Goal: Information Seeking & Learning: Learn about a topic

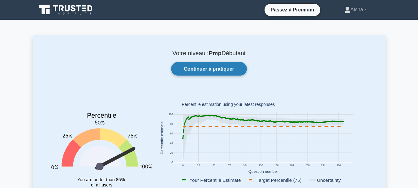
click at [213, 69] on font "Continuer à pratiquer" at bounding box center [209, 68] width 50 height 5
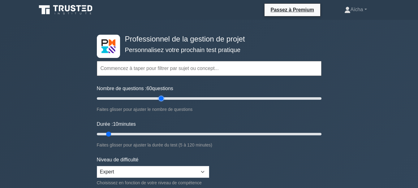
drag, startPoint x: 104, startPoint y: 97, endPoint x: 162, endPoint y: 102, distance: 59.1
type input "60"
click at [162, 102] on input "Nombre de questions : 60 questions" at bounding box center [209, 98] width 225 height 7
drag, startPoint x: 108, startPoint y: 133, endPoint x: 220, endPoint y: 135, distance: 111.7
type input "70"
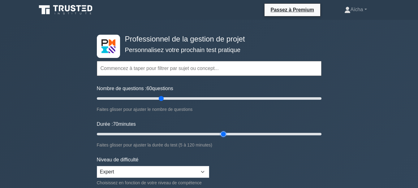
click at [220, 135] on input "Durée : 70 minutes" at bounding box center [209, 133] width 225 height 7
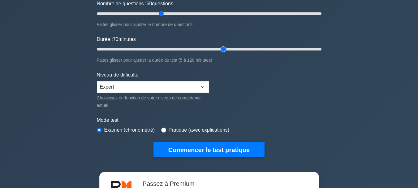
scroll to position [85, 0]
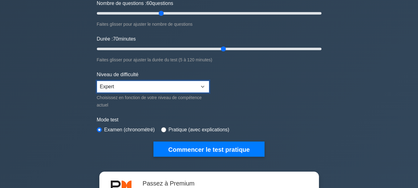
click at [205, 87] on select "Débutant Intermédiaire Expert" at bounding box center [153, 87] width 112 height 12
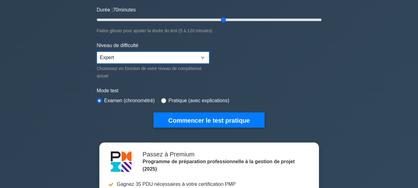
scroll to position [116, 0]
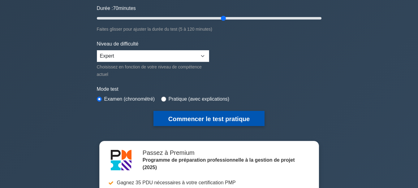
click at [210, 116] on font "Commencer le test pratique" at bounding box center [208, 118] width 81 height 7
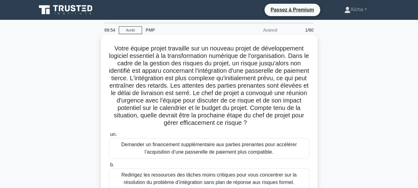
click at [288, 61] on font "Votre équipe projet travaille sur un nouveau projet de développement logiciel e…" at bounding box center [209, 85] width 200 height 81
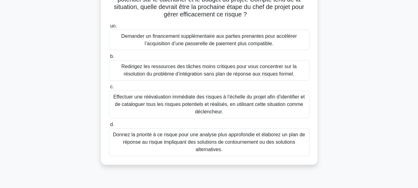
scroll to position [110, 0]
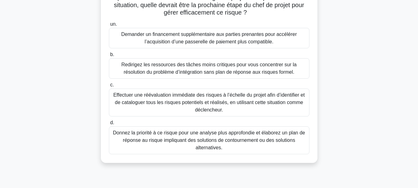
click at [225, 137] on font "Donnez la priorité à ce risque pour une analyse plus approfondie et élaborez un…" at bounding box center [209, 140] width 195 height 22
click at [109, 125] on input "d. Donnez la priorité à ce risque pour une analyse plus approfondie et élaborez…" at bounding box center [109, 123] width 0 height 4
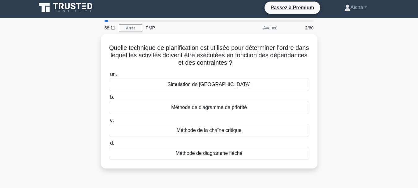
scroll to position [0, 0]
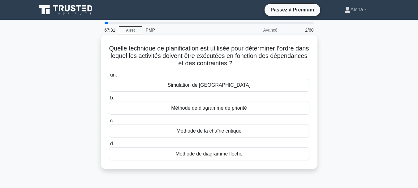
click at [222, 132] on font "Méthode de la chaîne critique" at bounding box center [209, 130] width 65 height 5
click at [109, 123] on input "c. Méthode de la chaîne critique" at bounding box center [109, 121] width 0 height 4
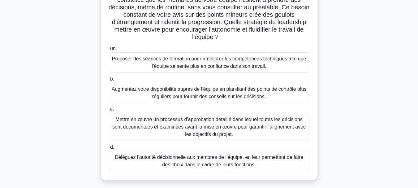
scroll to position [56, 0]
click at [212, 165] on font "Déléguez l’autorité décisionnelle aux membres de l’équipe, en leur permettant d…" at bounding box center [209, 160] width 188 height 13
click at [109, 149] on input "d. Déléguez l’autorité décisionnelle aux membres de l’équipe, en leur permettan…" at bounding box center [109, 147] width 0 height 4
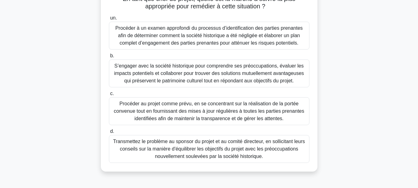
scroll to position [102, 0]
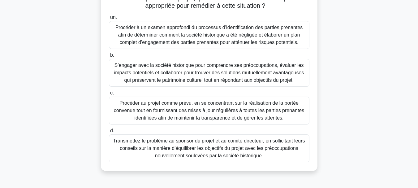
click at [222, 76] on font "S’engager avec la société historique pour comprendre ses préoccupations, évalue…" at bounding box center [209, 72] width 190 height 20
click at [109, 57] on input "b. S’engager avec la société historique pour comprendre ses préoccupations, éva…" at bounding box center [109, 55] width 0 height 4
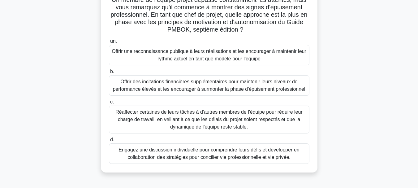
scroll to position [49, 0]
click at [206, 154] on font "Engagez une discussion individuelle pour comprendre leurs défis et développer e…" at bounding box center [209, 153] width 181 height 13
click at [109, 141] on input "d. Engagez une discussion individuelle pour comprendre leurs défis et développe…" at bounding box center [109, 139] width 0 height 4
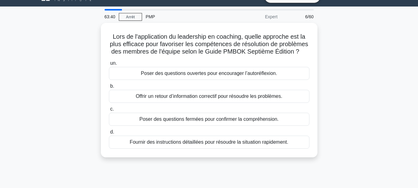
scroll to position [0, 0]
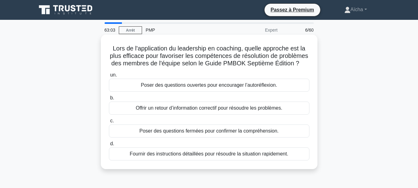
click at [220, 88] on font "Poser des questions ouvertes pour encourager l’autoréflexion." at bounding box center [209, 84] width 136 height 5
click at [109, 77] on input "un. Poser des questions ouvertes pour encourager l’autoréflexion." at bounding box center [109, 75] width 0 height 4
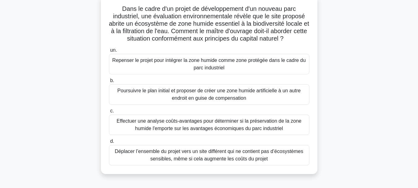
scroll to position [41, 0]
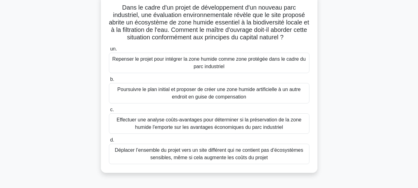
click at [227, 65] on font "Repenser le projet pour intégrer la zone humide comme zone protégée dans le cad…" at bounding box center [209, 62] width 195 height 15
click at [109, 51] on input "un. Repenser le projet pour intégrer la zone humide comme zone protégée dans le…" at bounding box center [109, 49] width 0 height 4
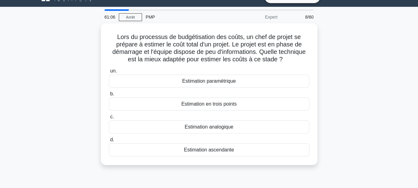
scroll to position [0, 0]
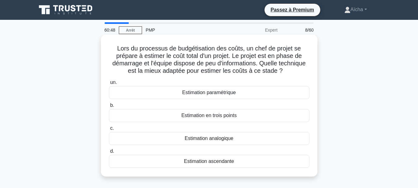
click at [208, 163] on font "Estimation ascendante" at bounding box center [209, 160] width 50 height 5
click at [109, 153] on input "d. Estimation ascendante" at bounding box center [109, 151] width 0 height 4
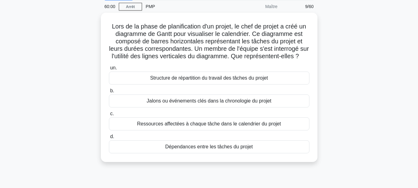
scroll to position [25, 0]
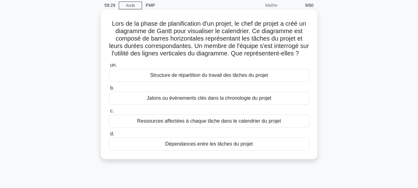
click at [230, 101] on font "Jalons ou événements clés dans la chronologie du projet" at bounding box center [209, 97] width 125 height 5
click at [109, 90] on input "b. Jalons ou événements clés dans la chronologie du projet" at bounding box center [109, 88] width 0 height 4
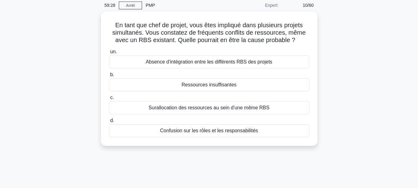
scroll to position [0, 0]
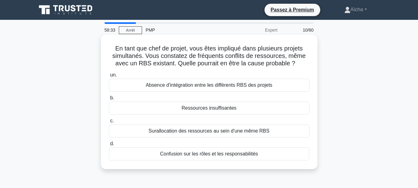
click at [196, 154] on font "Confusion sur les rôles et les responsabilités" at bounding box center [209, 153] width 98 height 5
click at [109, 146] on input "d. Confusion sur les rôles et les responsabilités" at bounding box center [109, 144] width 0 height 4
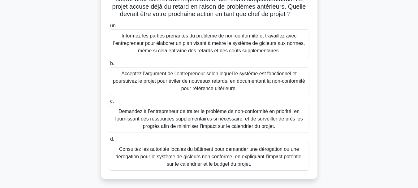
scroll to position [87, 0]
click at [235, 44] on font "Informez les parties prenantes du problème de non-conformité et travaillez avec…" at bounding box center [209, 43] width 192 height 20
click at [109, 28] on input "un. Informez les parties prenantes du problème de non-conformité et travaillez …" at bounding box center [109, 26] width 0 height 4
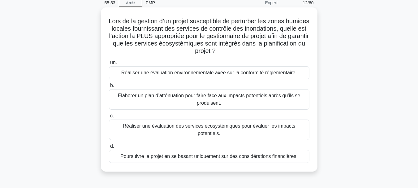
scroll to position [28, 0]
click at [222, 127] on font "Réaliser une évaluation des services écosystémiques pour évaluer les impacts po…" at bounding box center [209, 129] width 173 height 13
click at [109, 118] on input "c. Réaliser une évaluation des services écosystémiques pour évaluer les impacts…" at bounding box center [109, 116] width 0 height 4
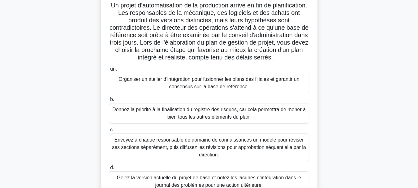
scroll to position [43, 0]
click at [252, 86] on font "Organiser un atelier d’intégration pour fusionner les plans des filiales et gar…" at bounding box center [209, 83] width 195 height 15
click at [109, 71] on input "un. Organiser un atelier d’intégration pour fusionner les plans des filiales et…" at bounding box center [109, 69] width 0 height 4
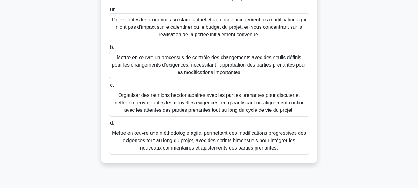
scroll to position [103, 0]
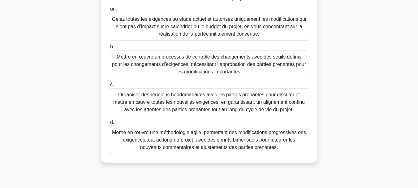
click at [199, 64] on font "Mettre en œuvre un processus de contrôle des changements avec des seuils défini…" at bounding box center [209, 64] width 194 height 20
click at [109, 49] on input "b. Mettre en œuvre un processus de contrôle des changements avec des seuils déf…" at bounding box center [109, 47] width 0 height 4
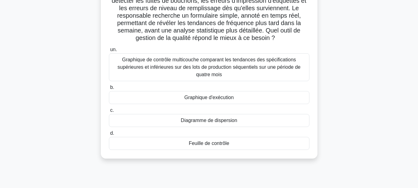
scroll to position [63, 0]
click at [219, 144] on font "Feuille de contrôle" at bounding box center [209, 142] width 41 height 5
click at [109, 135] on input "d. Feuille de contrôle" at bounding box center [109, 133] width 0 height 4
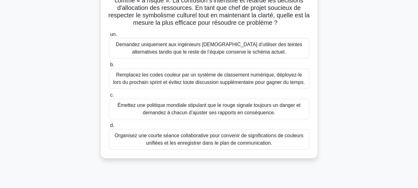
scroll to position [85, 0]
click at [295, 111] on font "Émettez une politique mondiale stipulant que le rouge signale toujours un dange…" at bounding box center [209, 108] width 195 height 15
click at [109, 97] on input "c. Émettez une politique mondiale stipulant que le rouge signale toujours un da…" at bounding box center [109, 95] width 0 height 4
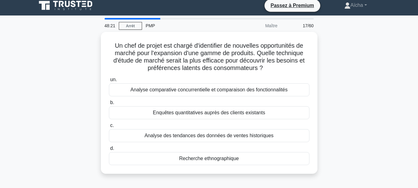
scroll to position [0, 0]
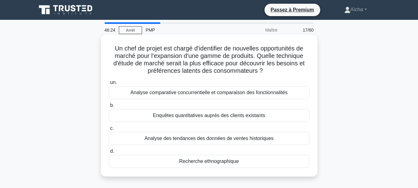
click at [199, 116] on font "Enquêtes quantitatives auprès des clients existants" at bounding box center [209, 115] width 112 height 5
click at [109, 107] on input "b. Enquêtes quantitatives auprès des clients existants" at bounding box center [109, 105] width 0 height 4
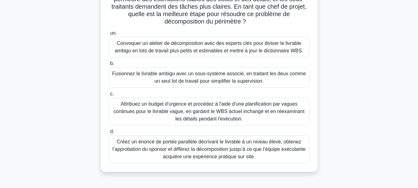
scroll to position [72, 0]
click at [258, 43] on font "Convoquer un atelier de décomposition avec des experts clés pour diviser le liv…" at bounding box center [209, 46] width 188 height 13
click at [109, 35] on input "un. Convoquer un atelier de décomposition avec des experts clés pour diviser le…" at bounding box center [109, 33] width 0 height 4
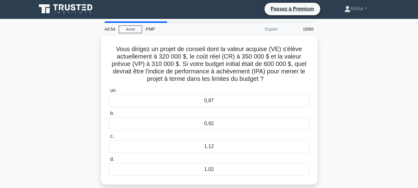
scroll to position [0, 0]
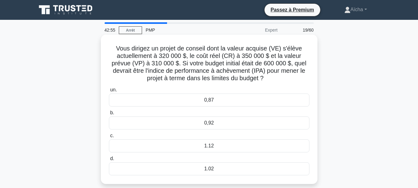
click at [212, 144] on font "1.12" at bounding box center [209, 145] width 10 height 5
click at [109, 138] on input "c. 1.12" at bounding box center [109, 136] width 0 height 4
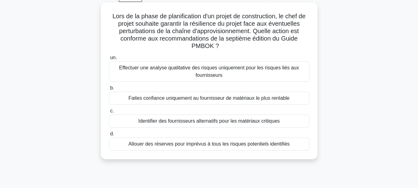
scroll to position [35, 0]
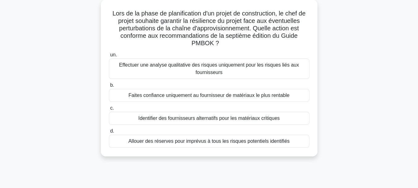
click at [242, 143] on font "Allouer des réserves pour imprévus à tous les risques potentiels identifiés" at bounding box center [208, 140] width 161 height 5
click at [109, 133] on input "d. Allouer des réserves pour imprévus à tous les risques potentiels identifiés" at bounding box center [109, 131] width 0 height 4
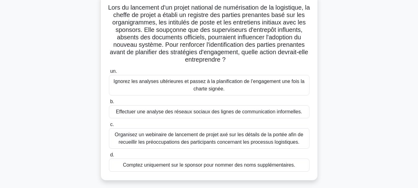
scroll to position [41, 0]
click at [188, 142] on font "Organisez un webinaire de lancement de projet axé sur les détails de la portée …" at bounding box center [209, 137] width 188 height 13
click at [109, 126] on input "c. Organisez un webinaire de lancement de projet axé sur les détails de la port…" at bounding box center [109, 124] width 0 height 4
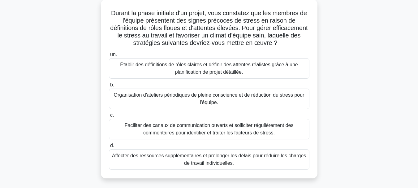
scroll to position [37, 0]
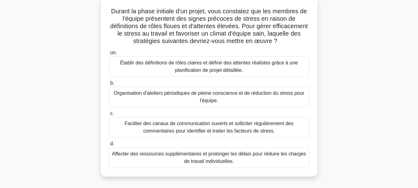
click at [255, 70] on font "Établir des définitions de rôles claires et définir des attentes réalistes grâc…" at bounding box center [209, 66] width 195 height 15
click at [109, 55] on input "un. Établir des définitions de rôles claires et définir des attentes réalistes …" at bounding box center [109, 53] width 0 height 4
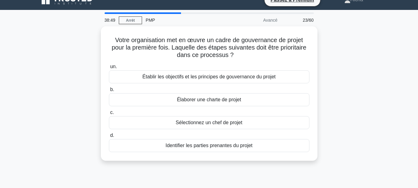
scroll to position [0, 0]
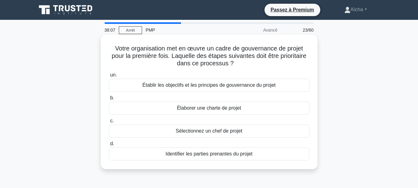
click at [263, 87] on font "Établir les objectifs et les principes de gouvernance du projet" at bounding box center [208, 84] width 133 height 5
click at [109, 77] on input "un. Établir les objectifs et les principes de gouvernance du projet" at bounding box center [109, 75] width 0 height 4
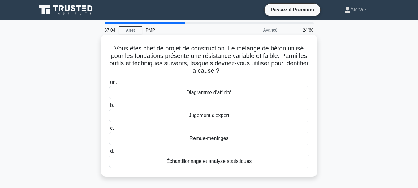
click at [218, 162] on font "Échantillonnage et analyse statistiques" at bounding box center [208, 160] width 85 height 5
click at [109, 153] on input "d. Échantillonnage et analyse statistiques" at bounding box center [109, 151] width 0 height 4
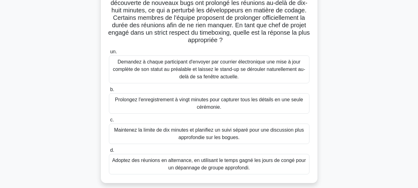
scroll to position [64, 0]
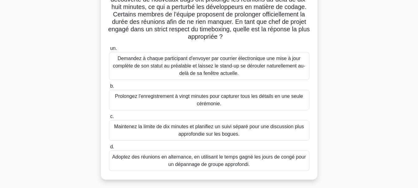
click at [217, 131] on font "Maintenez la limite de dix minutes et planifiez un suivi séparé pour une discus…" at bounding box center [209, 130] width 190 height 13
click at [109, 119] on input "c. Maintenez la limite de dix minutes et planifiez un suivi séparé pour une dis…" at bounding box center [109, 116] width 0 height 4
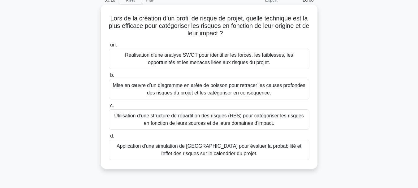
scroll to position [30, 0]
click at [232, 117] on font "Utilisation d’une structure de répartition des risques (RBS) pour catégoriser l…" at bounding box center [209, 119] width 190 height 13
click at [109, 107] on input "c. Utilisation d’une structure de répartition des risques (RBS) pour catégorise…" at bounding box center [109, 105] width 0 height 4
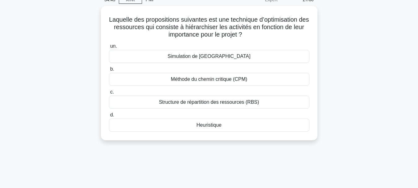
scroll to position [0, 0]
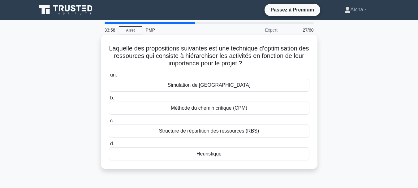
click at [214, 153] on font "Heuristique" at bounding box center [208, 153] width 25 height 5
click at [109, 146] on input "d. Heuristique" at bounding box center [109, 144] width 0 height 4
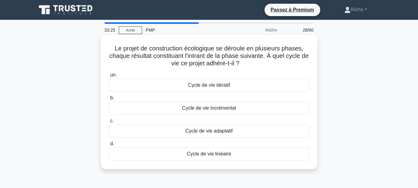
click at [212, 156] on font "Cycle de vie linéaire" at bounding box center [209, 153] width 44 height 5
click at [109, 146] on input "d. Cycle de vie linéaire" at bounding box center [109, 144] width 0 height 4
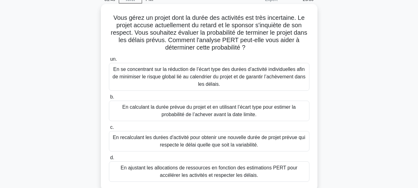
scroll to position [30, 0]
click at [242, 70] on font "En se concentrant sur la réduction de l’écart type des durées d’activité indivi…" at bounding box center [209, 77] width 193 height 20
click at [109, 62] on input "un. En se concentrant sur la réduction de l’écart type des durées d’activité in…" at bounding box center [109, 60] width 0 height 4
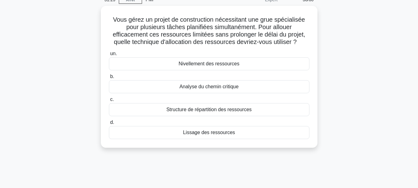
scroll to position [0, 0]
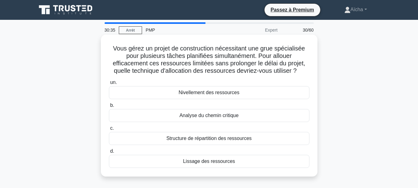
click at [216, 162] on font "Lissage des ressources" at bounding box center [209, 160] width 52 height 5
click at [109, 153] on input "d. Lissage des ressources" at bounding box center [109, 151] width 0 height 4
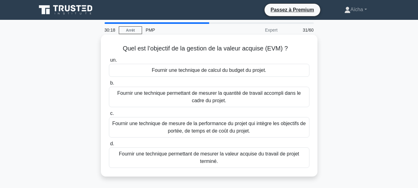
click at [199, 127] on font "Fournir une technique de mesure de la performance du projet qui intègre les obj…" at bounding box center [208, 127] width 193 height 13
click at [109, 115] on input "c. Fournir une technique de mesure de la performance du projet qui intègre les …" at bounding box center [109, 113] width 0 height 4
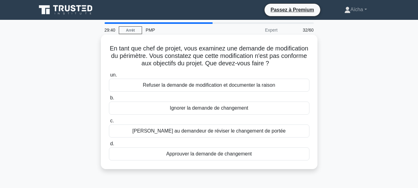
click at [201, 132] on font "Demander au demandeur de réviser le changement de portée" at bounding box center [208, 130] width 153 height 5
click at [109, 123] on input "c. Demander au demandeur de réviser le changement de portée" at bounding box center [109, 121] width 0 height 4
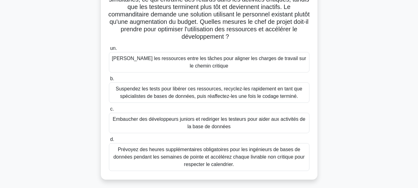
scroll to position [64, 0]
click at [238, 61] on font "Nivelez les ressources entre les tâches pour aligner les charges de travail sur…" at bounding box center [209, 61] width 194 height 13
click at [109, 50] on input "un. Nivelez les ressources entre les tâches pour aligner les charges de travail…" at bounding box center [109, 48] width 0 height 4
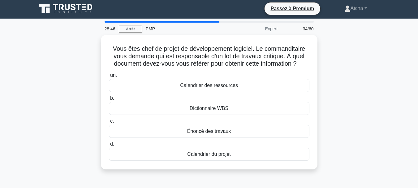
scroll to position [0, 0]
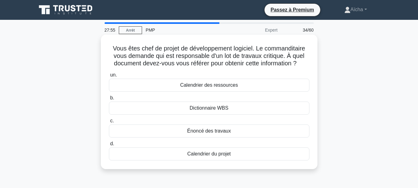
click at [243, 154] on div "Calendrier du projet" at bounding box center [209, 153] width 200 height 13
click at [109, 146] on input "d. Calendrier du projet" at bounding box center [109, 144] width 0 height 4
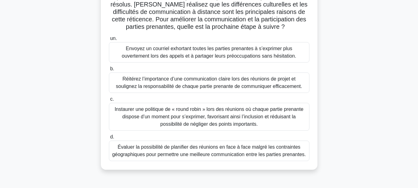
scroll to position [67, 0]
click at [219, 152] on font "Évaluer la possibilité de planifier des réunions en face à face malgré les cont…" at bounding box center [209, 150] width 194 height 13
click at [109, 139] on input "d. Évaluer la possibilité de planifier des réunions en face à face malgré les c…" at bounding box center [109, 137] width 0 height 4
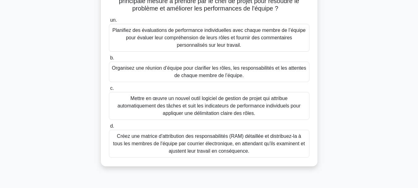
scroll to position [85, 0]
click at [191, 47] on font "Planifiez des évaluations de performance individuelles avec chaque membre de l’…" at bounding box center [208, 37] width 193 height 20
click at [109, 22] on input "un. Planifiez des évaluations de performance individuelles avec chaque membre d…" at bounding box center [109, 20] width 0 height 4
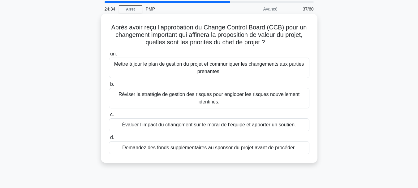
scroll to position [22, 0]
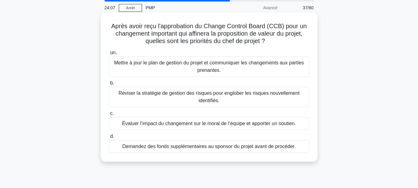
click at [193, 99] on font "Réviser la stratégie de gestion des risques pour englober les risques nouvellem…" at bounding box center [209, 96] width 195 height 15
click at [109, 85] on input "b. Réviser la stratégie de gestion des risques pour englober les risques nouvel…" at bounding box center [109, 83] width 0 height 4
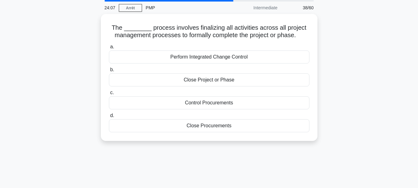
scroll to position [0, 0]
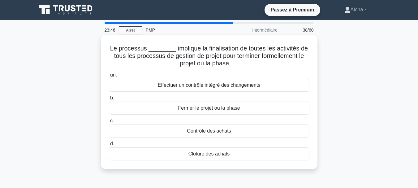
click at [217, 109] on font "Fermer le projet ou la phase" at bounding box center [209, 107] width 62 height 5
click at [109, 100] on input "b. Fermer le projet ou la phase" at bounding box center [109, 98] width 0 height 4
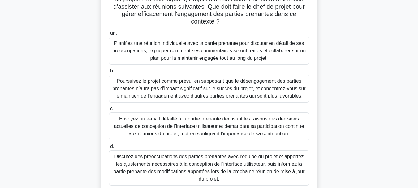
scroll to position [91, 0]
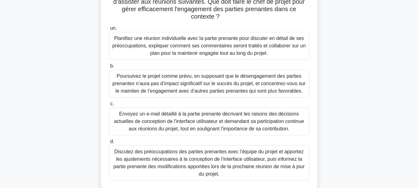
click at [221, 45] on font "Planifiez une réunion individuelle avec la partie prenante pour discuter en dét…" at bounding box center [208, 46] width 193 height 20
click at [109, 30] on input "un. Planifiez une réunion individuelle avec la partie prenante pour discuter en…" at bounding box center [109, 28] width 0 height 4
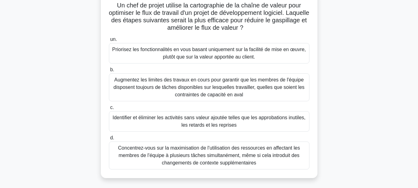
scroll to position [44, 0]
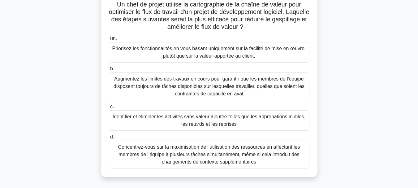
click at [218, 123] on font "Identifier et éliminer les activités sans valeur ajoutée telles que les approba…" at bounding box center [209, 120] width 193 height 13
click at [109, 109] on input "c. Identifier et éliminer les activités sans valeur ajoutée telles que les appr…" at bounding box center [109, 107] width 0 height 4
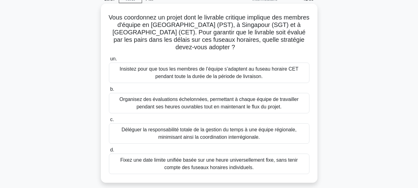
scroll to position [31, 0]
click at [234, 106] on font "Organisez des évaluations échelonnées, permettant à chaque équipe de travailler…" at bounding box center [208, 103] width 179 height 13
click at [109, 92] on input "b. Organisez des évaluations échelonnées, permettant à chaque équipe de travail…" at bounding box center [109, 90] width 0 height 4
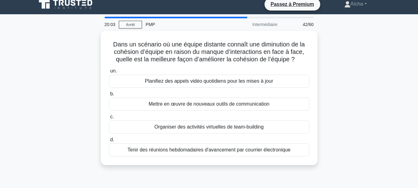
scroll to position [0, 0]
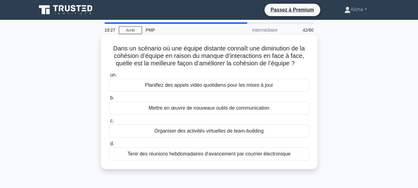
click at [244, 131] on font "Organiser des activités virtuelles de team-building" at bounding box center [208, 130] width 109 height 5
click at [109, 123] on input "c. Organiser des activités virtuelles de team-building" at bounding box center [109, 121] width 0 height 4
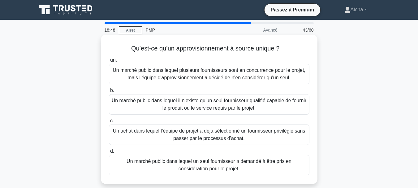
click at [228, 104] on font "Un marché public dans lequel il n’existe qu’un seul fournisseur qualifié capabl…" at bounding box center [209, 104] width 195 height 13
click at [109, 93] on input "b. Un marché public dans lequel il n’existe qu’un seul fournisseur qualifié cap…" at bounding box center [109, 90] width 0 height 4
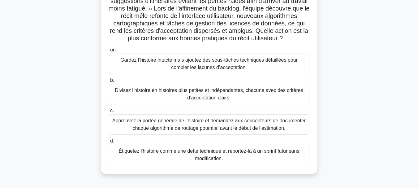
scroll to position [40, 0]
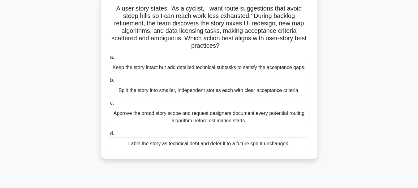
click at [284, 69] on div "Keep the story intact but add detailed technical subtasks to satisfy the accept…" at bounding box center [209, 67] width 200 height 13
click at [109, 59] on input "a. Keep the story intact but add detailed technical subtasks to satisfy the acc…" at bounding box center [109, 57] width 0 height 4
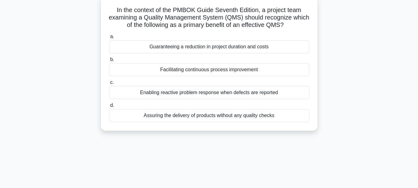
scroll to position [0, 0]
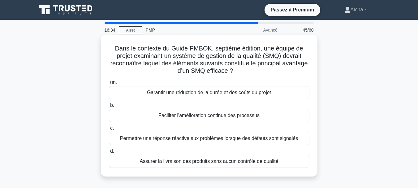
click at [179, 62] on font "Dans le contexte du Guide PMBOK, septième édition, une équipe de projet examina…" at bounding box center [208, 59] width 197 height 29
click at [203, 117] on font "Faciliter l'amélioration continue des processus" at bounding box center [208, 115] width 101 height 5
click at [109, 107] on input "b. Faciliter l'amélioration continue des processus" at bounding box center [109, 105] width 0 height 4
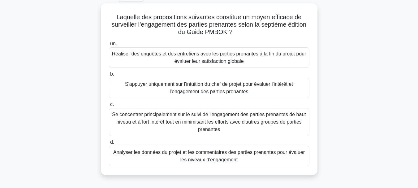
scroll to position [33, 0]
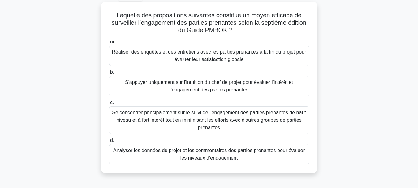
click at [196, 157] on font "Analyser les données du projet et les commentaires des parties prenantes pour é…" at bounding box center [209, 154] width 192 height 13
click at [109, 142] on input "d. Analyser les données du projet et les commentaires des parties prenantes pou…" at bounding box center [109, 140] width 0 height 4
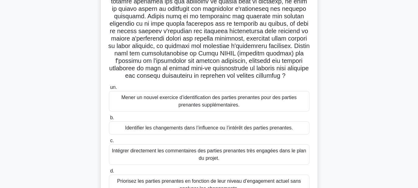
scroll to position [77, 0]
click at [192, 130] on font "Identifier les changements dans l’influence ou l’intérêt des parties prenantes." at bounding box center [209, 127] width 168 height 5
click at [109, 119] on input "b. Identifier les changements dans l’influence ou l’intérêt des parties prenant…" at bounding box center [109, 117] width 0 height 4
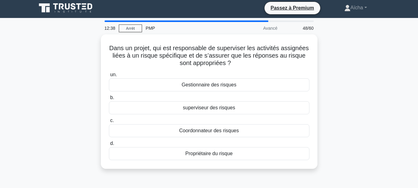
scroll to position [0, 0]
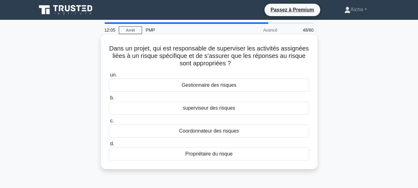
click at [200, 156] on font "Propriétaire du risque" at bounding box center [208, 153] width 47 height 5
click at [109, 146] on input "d. Propriétaire du risque" at bounding box center [109, 144] width 0 height 4
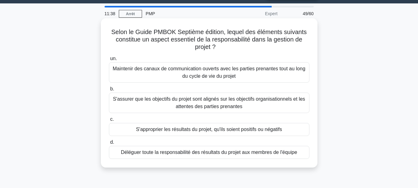
scroll to position [17, 0]
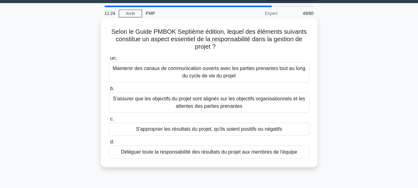
click at [193, 105] on font "S'assurer que les objectifs du projet sont alignés sur les objectifs organisati…" at bounding box center [209, 102] width 192 height 13
click at [109, 91] on input "b. S'assurer que les objectifs du projet sont alignés sur les objectifs organis…" at bounding box center [109, 89] width 0 height 4
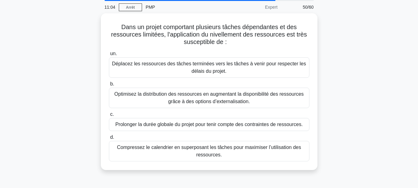
scroll to position [23, 0]
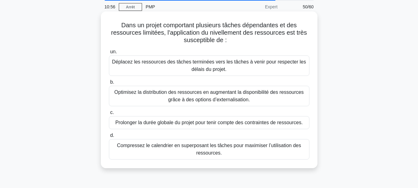
click at [196, 124] on font "Prolonger la durée globale du projet pour tenir compte des contraintes de resso…" at bounding box center [208, 122] width 187 height 5
click at [109, 114] on input "c. Prolonger la durée globale du projet pour tenir compte des contraintes de re…" at bounding box center [109, 112] width 0 height 4
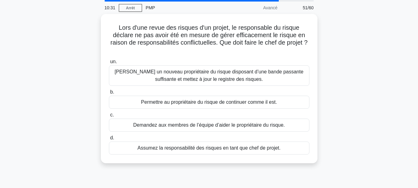
scroll to position [21, 0]
click at [215, 71] on font "Désignez un nouveau propriétaire du risque disposant d’une bande passante suffi…" at bounding box center [208, 74] width 189 height 13
click at [109, 63] on input "un. Désignez un nouveau propriétaire du risque disposant d’une bande passante s…" at bounding box center [109, 61] width 0 height 4
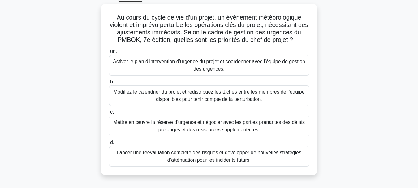
scroll to position [33, 0]
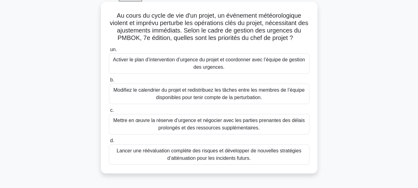
click at [217, 64] on font "Activer le plan d’intervention d’urgence du projet et coordonner avec l’équipe …" at bounding box center [209, 63] width 192 height 13
click at [109, 52] on input "un. Activer le plan d’intervention d’urgence du projet et coordonner avec l’équ…" at bounding box center [109, 50] width 0 height 4
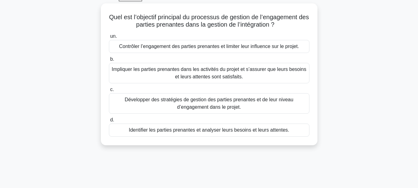
scroll to position [0, 0]
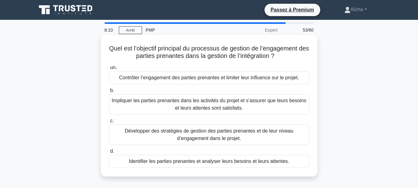
click at [189, 104] on font "Impliquer les parties prenantes dans les activités du projet et s’assurer que l…" at bounding box center [209, 104] width 195 height 15
click at [109, 93] on input "b. Impliquer les parties prenantes dans les activités du projet et s’assurer qu…" at bounding box center [109, 90] width 0 height 4
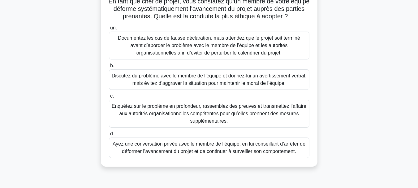
scroll to position [49, 0]
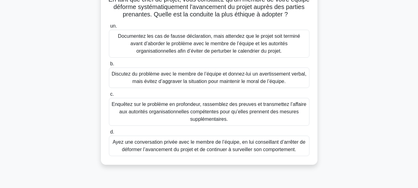
click at [200, 148] on font "Ayez une conversation privée avec le membre de l’équipe, en lui conseillant d’a…" at bounding box center [209, 145] width 193 height 13
click at [109, 134] on input "d. Ayez une conversation privée avec le membre de l’équipe, en lui conseillant …" at bounding box center [109, 132] width 0 height 4
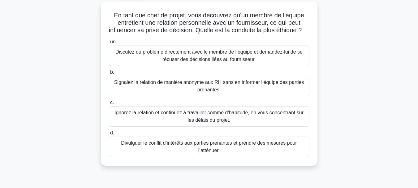
scroll to position [36, 0]
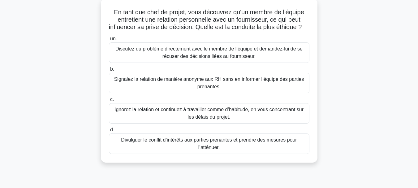
click at [166, 151] on font "Divulguer le conflit d’intérêts aux parties prenantes et prendre des mesures po…" at bounding box center [209, 143] width 195 height 15
click at [109, 132] on input "d. Divulguer le conflit d’intérêts aux parties prenantes et prendre des mesures…" at bounding box center [109, 130] width 0 height 4
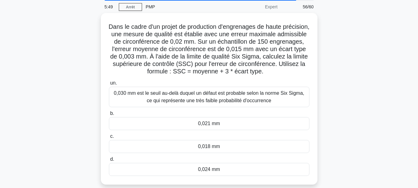
scroll to position [24, 0]
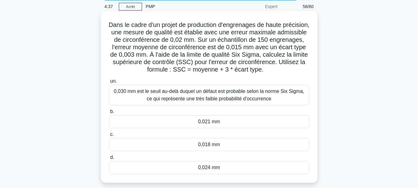
click at [190, 168] on div "0,024 mm" at bounding box center [209, 167] width 200 height 13
click at [109, 159] on input "d. 0,024 mm" at bounding box center [109, 157] width 0 height 4
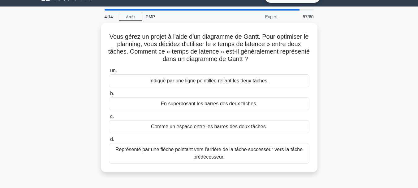
scroll to position [14, 0]
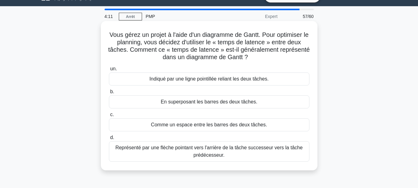
click at [205, 127] on font "Comme un espace entre les barres des deux tâches." at bounding box center [209, 124] width 116 height 5
click at [109, 117] on input "c. Comme un espace entre les barres des deux tâches." at bounding box center [109, 115] width 0 height 4
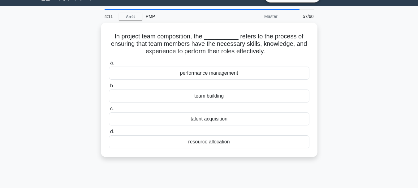
scroll to position [0, 0]
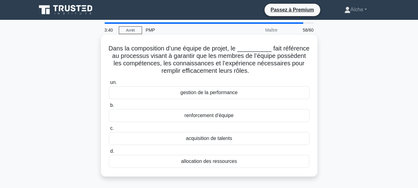
click at [235, 94] on font "gestion de la performance" at bounding box center [208, 92] width 57 height 5
click at [109, 84] on input "un. gestion de la performance" at bounding box center [109, 82] width 0 height 4
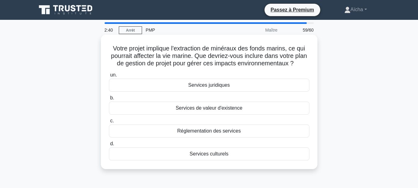
click at [286, 58] on font "Votre projet implique l'extraction de minéraux des fonds marins, ce qui pourrai…" at bounding box center [209, 56] width 196 height 22
click at [246, 131] on div "Réglementation des services" at bounding box center [209, 130] width 200 height 13
click at [109, 123] on input "c. Réglementation des services" at bounding box center [109, 121] width 0 height 4
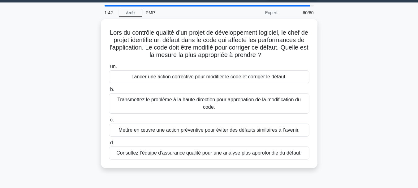
scroll to position [19, 0]
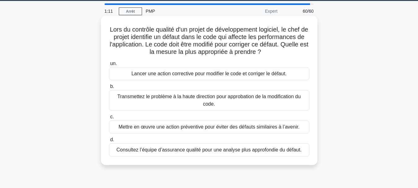
click at [227, 75] on font "Lancer une action corrective pour modifier le code et corriger le défaut." at bounding box center [208, 73] width 155 height 5
click at [109, 66] on input "un. Lancer une action corrective pour modifier le code et corriger le défaut." at bounding box center [109, 64] width 0 height 4
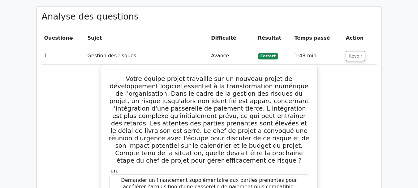
scroll to position [931, 0]
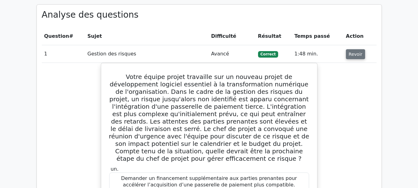
click at [356, 57] on font "Revoir" at bounding box center [356, 54] width 14 height 5
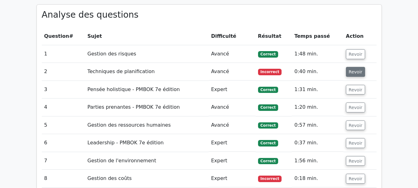
click at [350, 70] on font "Revoir" at bounding box center [356, 71] width 14 height 5
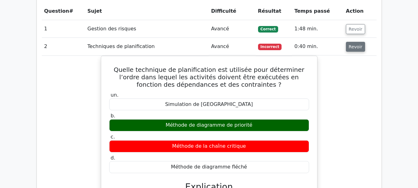
scroll to position [956, 0]
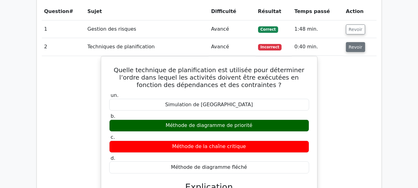
click at [357, 50] on font "Revoir" at bounding box center [356, 47] width 14 height 5
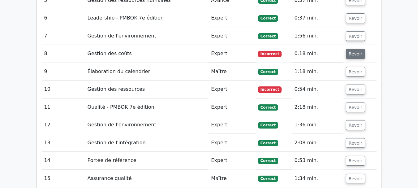
scroll to position [1056, 0]
click at [352, 56] on font "Revoir" at bounding box center [356, 53] width 14 height 5
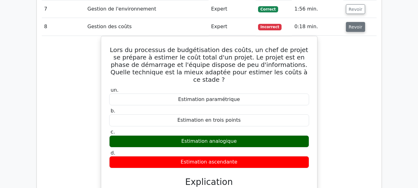
scroll to position [1082, 0]
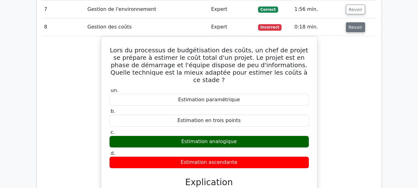
click at [357, 27] on font "Revoir" at bounding box center [356, 27] width 14 height 5
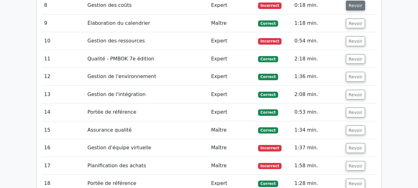
scroll to position [1107, 0]
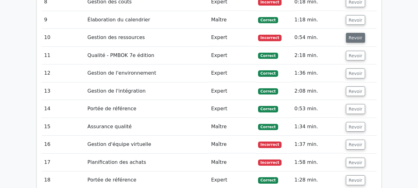
click at [354, 35] on button "Revoir" at bounding box center [355, 38] width 19 height 10
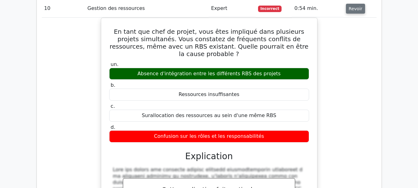
scroll to position [1135, 0]
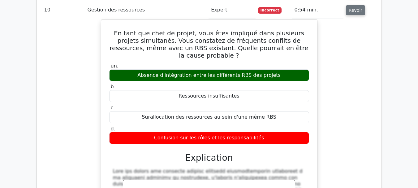
click at [352, 15] on button "Revoir" at bounding box center [355, 10] width 19 height 10
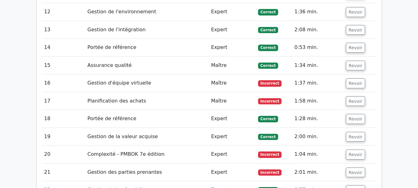
scroll to position [1183, 0]
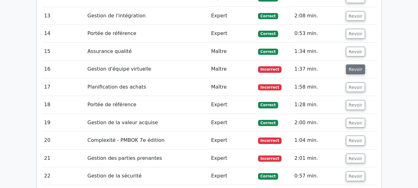
click at [351, 72] on font "Revoir" at bounding box center [356, 69] width 14 height 5
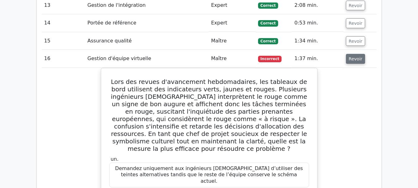
scroll to position [1192, 0]
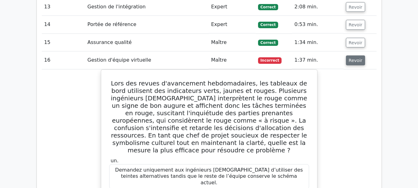
click at [355, 61] on font "Revoir" at bounding box center [356, 60] width 14 height 5
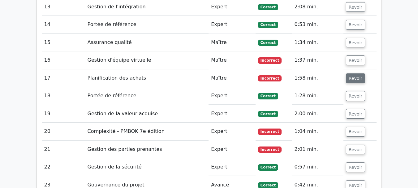
click at [356, 79] on font "Revoir" at bounding box center [356, 77] width 14 height 5
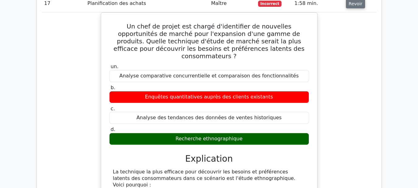
scroll to position [0, 4]
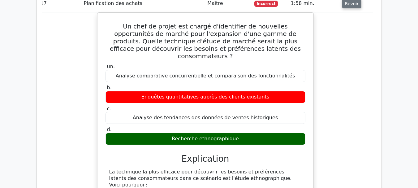
click at [354, 4] on font "Revoir" at bounding box center [352, 3] width 14 height 5
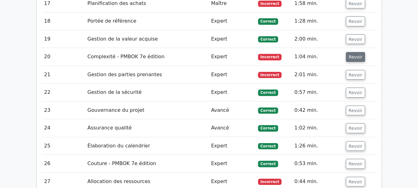
click at [355, 55] on font "Revoir" at bounding box center [356, 56] width 14 height 5
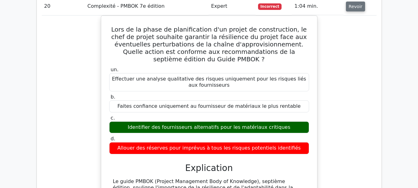
scroll to position [1316, 0]
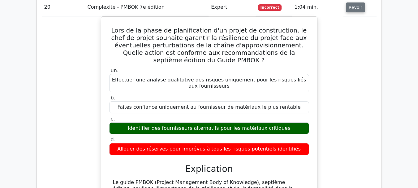
click at [353, 12] on button "Revoir" at bounding box center [355, 7] width 19 height 10
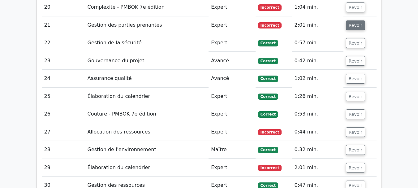
click at [352, 28] on font "Revoir" at bounding box center [356, 25] width 14 height 5
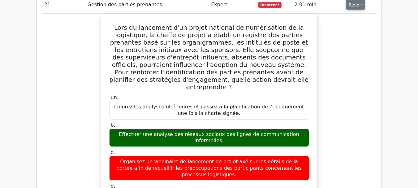
scroll to position [1333, 0]
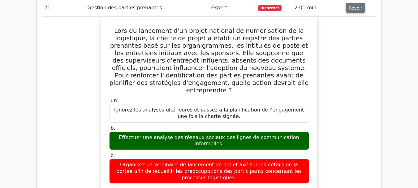
click at [357, 10] on font "Revoir" at bounding box center [356, 7] width 14 height 5
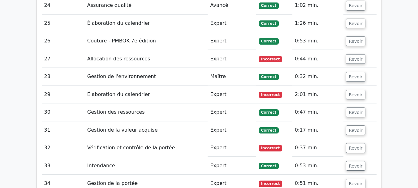
scroll to position [1389, 0]
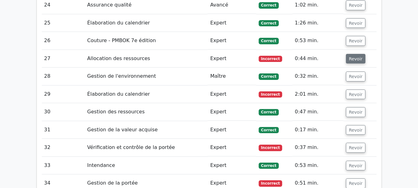
click at [359, 59] on font "Revoir" at bounding box center [356, 58] width 14 height 5
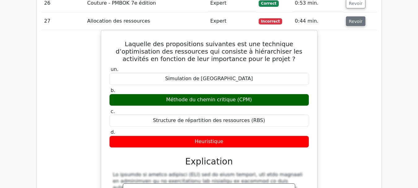
scroll to position [1427, 0]
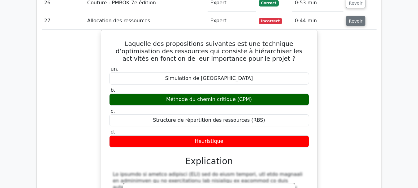
click at [358, 21] on font "Revoir" at bounding box center [356, 20] width 14 height 5
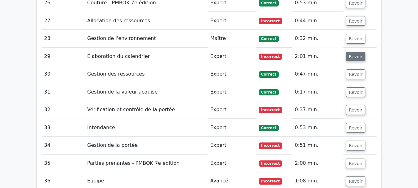
click at [354, 55] on font "Revoir" at bounding box center [356, 56] width 14 height 5
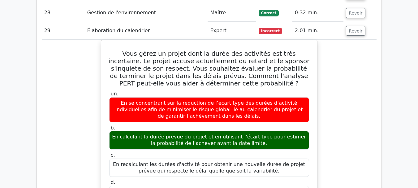
scroll to position [1451, 0]
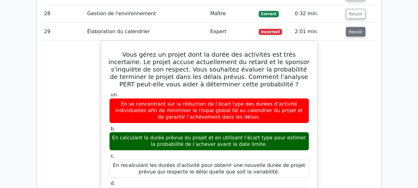
click at [354, 33] on font "Revoir" at bounding box center [356, 31] width 14 height 5
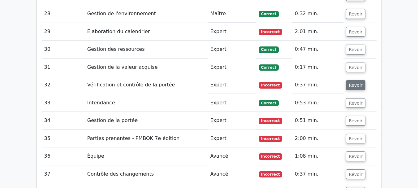
click at [348, 90] on button "Revoir" at bounding box center [355, 85] width 19 height 10
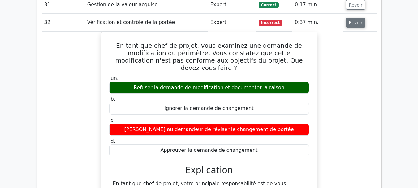
scroll to position [1511, 0]
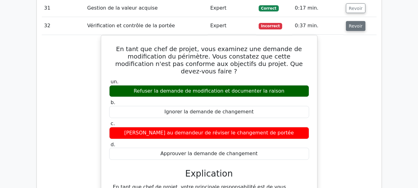
click at [354, 28] on font "Revoir" at bounding box center [356, 26] width 14 height 5
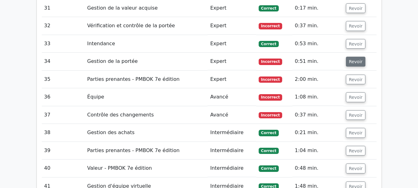
click at [355, 61] on font "Revoir" at bounding box center [356, 61] width 14 height 5
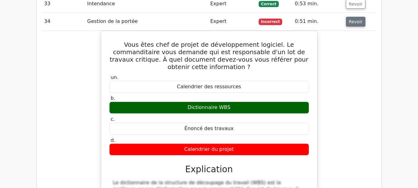
scroll to position [1550, 0]
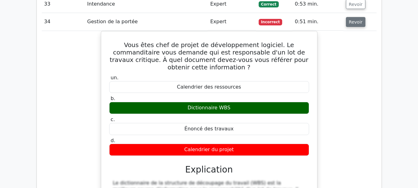
click at [354, 21] on font "Revoir" at bounding box center [356, 21] width 14 height 5
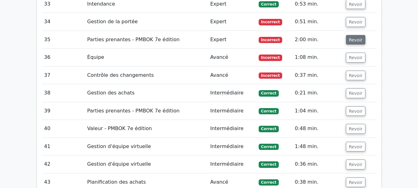
click at [357, 42] on font "Revoir" at bounding box center [356, 39] width 14 height 5
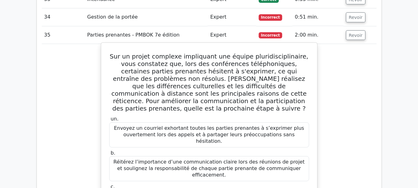
scroll to position [1554, 0]
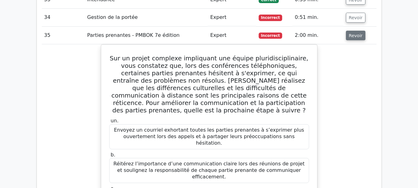
click at [353, 34] on font "Revoir" at bounding box center [356, 35] width 14 height 5
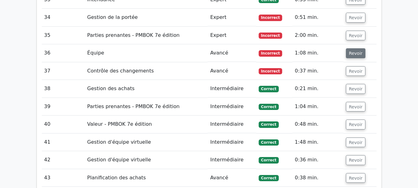
click at [356, 56] on font "Revoir" at bounding box center [356, 53] width 14 height 5
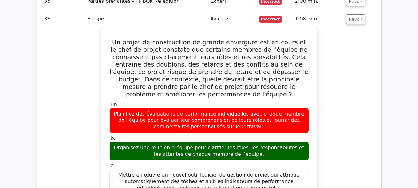
scroll to position [1576, 0]
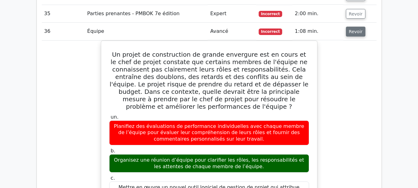
click at [356, 32] on font "Revoir" at bounding box center [356, 31] width 14 height 5
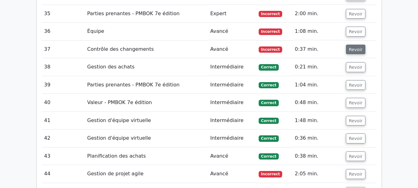
click at [354, 48] on font "Revoir" at bounding box center [356, 49] width 14 height 5
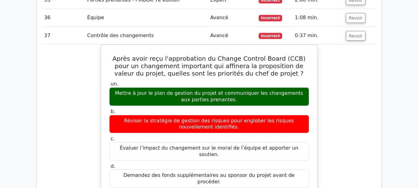
scroll to position [1590, 0]
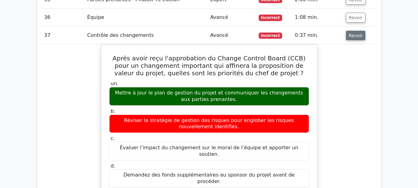
click at [356, 38] on font "Revoir" at bounding box center [356, 35] width 14 height 5
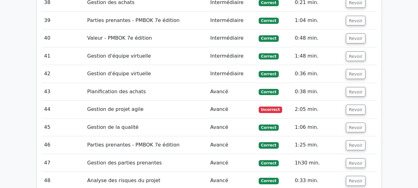
scroll to position [1642, 0]
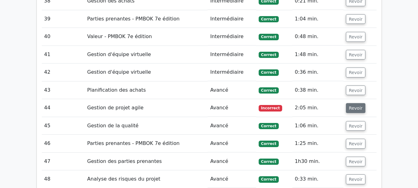
click at [350, 109] on font "Revoir" at bounding box center [356, 108] width 14 height 5
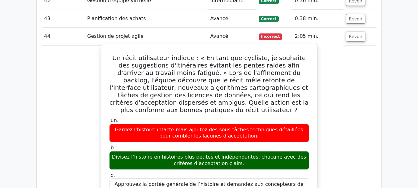
scroll to position [1712, 0]
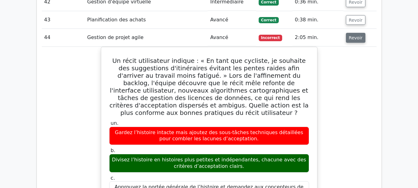
click at [359, 38] on font "Revoir" at bounding box center [356, 37] width 14 height 5
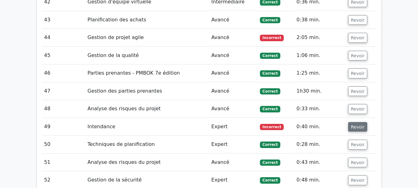
click at [356, 124] on button "Revoir" at bounding box center [357, 127] width 19 height 10
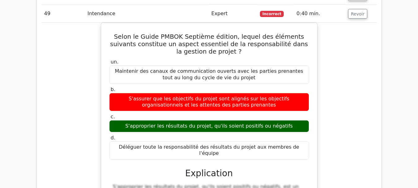
scroll to position [1825, 0]
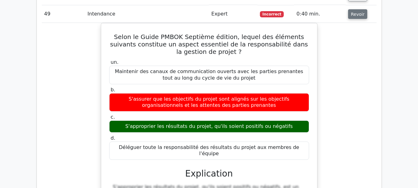
click at [358, 16] on font "Revoir" at bounding box center [358, 13] width 14 height 5
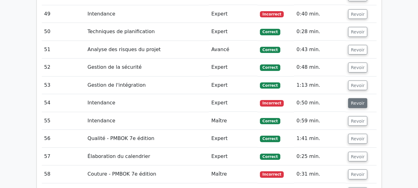
click at [357, 103] on font "Revoir" at bounding box center [358, 103] width 14 height 5
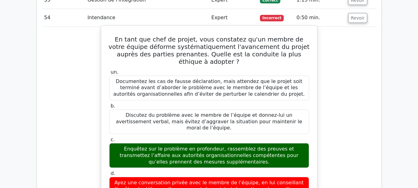
scroll to position [1910, 0]
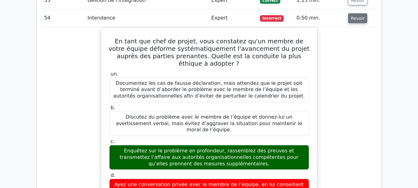
click at [349, 17] on button "Revoir" at bounding box center [357, 18] width 19 height 10
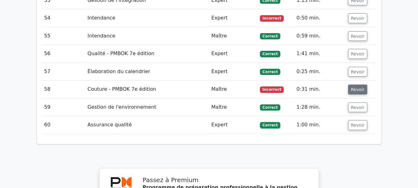
click at [358, 92] on font "Revoir" at bounding box center [358, 89] width 14 height 5
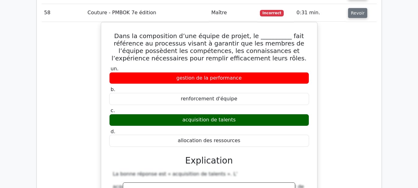
scroll to position [1986, 0]
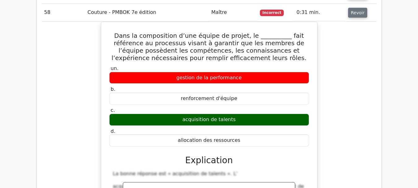
click at [355, 15] on font "Revoir" at bounding box center [358, 12] width 14 height 5
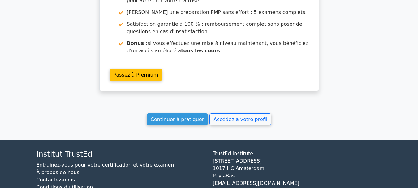
scroll to position [2185, 0]
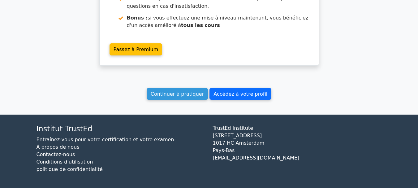
click at [221, 94] on font "Accédez à votre profil" at bounding box center [240, 94] width 54 height 6
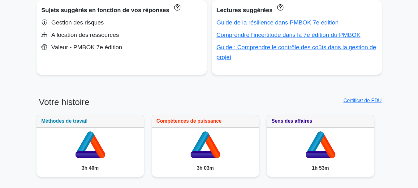
scroll to position [415, 0]
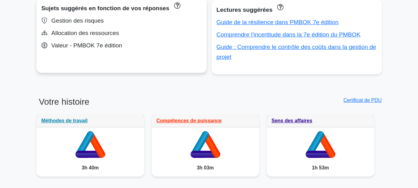
click at [71, 34] on font "Allocation des ressources" at bounding box center [85, 33] width 68 height 6
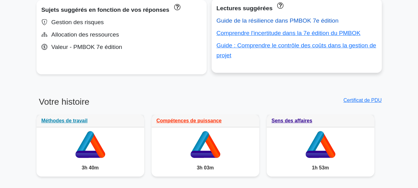
click at [251, 21] on font "Guide de la résilience dans PMBOK 7e édition" at bounding box center [278, 20] width 122 height 6
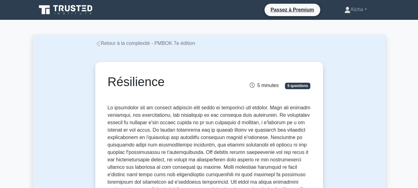
click at [100, 45] on icon at bounding box center [98, 44] width 6 height 6
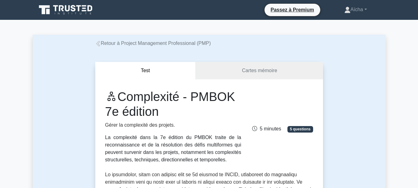
click at [98, 44] on icon at bounding box center [98, 44] width 6 height 6
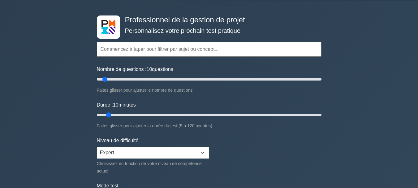
scroll to position [19, 0]
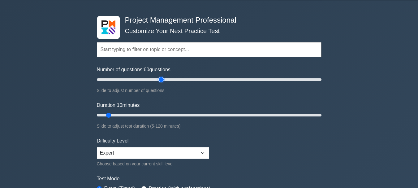
drag, startPoint x: 106, startPoint y: 80, endPoint x: 163, endPoint y: 78, distance: 57.6
type input "60"
click at [163, 78] on input "Number of questions: 60 questions" at bounding box center [209, 79] width 225 height 7
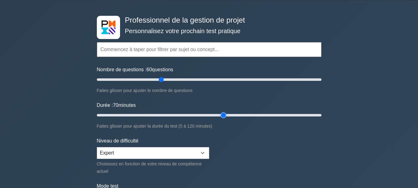
drag, startPoint x: 109, startPoint y: 114, endPoint x: 221, endPoint y: 114, distance: 112.0
type input "70"
click at [221, 114] on input "Durée : 70 minutes" at bounding box center [209, 114] width 225 height 7
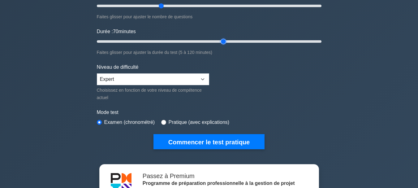
scroll to position [94, 0]
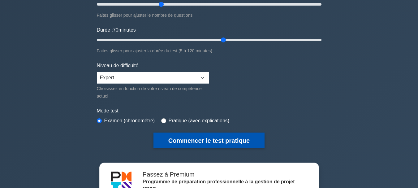
click at [198, 137] on font "Commencer le test pratique" at bounding box center [208, 140] width 81 height 7
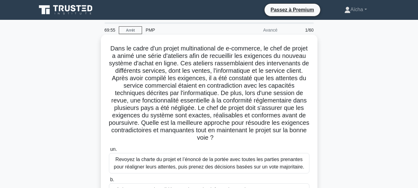
click at [289, 115] on font "Dans le cadre d'un projet multinational de e-commerce, le chef de projet a anim…" at bounding box center [209, 93] width 200 height 96
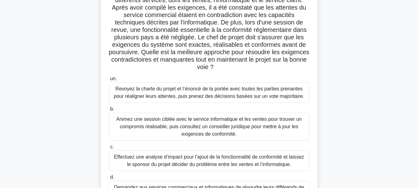
scroll to position [71, 0]
click at [212, 96] on font "Revoyez la charte du projet et l’énoncé de la portée avec toutes les parties pr…" at bounding box center [209, 92] width 190 height 13
click at [109, 80] on input "un. Revoyez la charte du projet et l’énoncé de la portée avec toutes les partie…" at bounding box center [109, 78] width 0 height 4
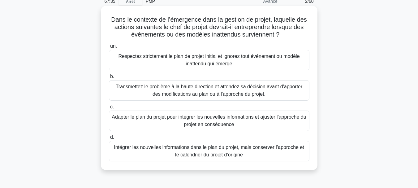
scroll to position [29, 0]
click at [235, 124] on font "Adapter le plan du projet pour intégrer les nouvelles informations et ajuster l…" at bounding box center [209, 120] width 194 height 13
click at [109, 109] on input "c. Adapter le plan du projet pour intégrer les nouvelles informations et ajuste…" at bounding box center [109, 107] width 0 height 4
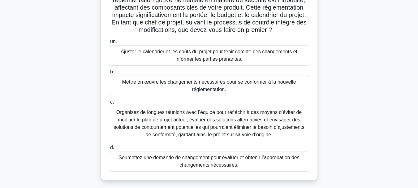
scroll to position [57, 0]
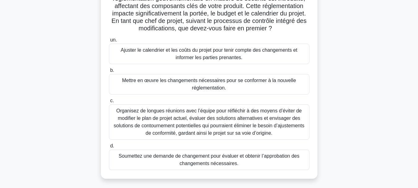
click at [226, 161] on font "Soumettez une demande de changement pour évaluer et obtenir l’approbation des c…" at bounding box center [209, 159] width 181 height 13
click at [109, 148] on input "d. Soumettez une demande de changement pour évaluer et obtenir l’approbation de…" at bounding box center [109, 146] width 0 height 4
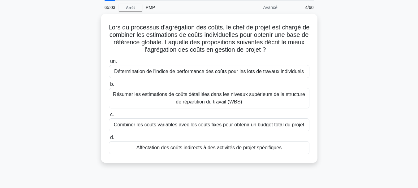
scroll to position [23, 0]
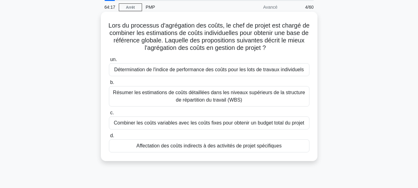
click at [178, 95] on font "Résumer les estimations de coûts détaillées dans les niveaux supérieurs de la s…" at bounding box center [209, 96] width 192 height 13
click at [109, 84] on input "b. Résumer les estimations de coûts détaillées dans les niveaux supérieurs de l…" at bounding box center [109, 82] width 0 height 4
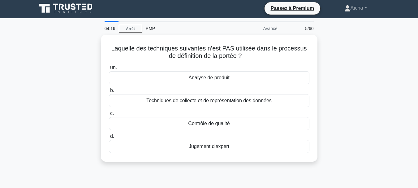
scroll to position [0, 0]
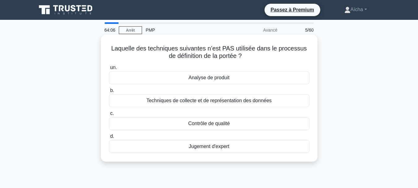
click at [201, 121] on font "Contrôle de qualité" at bounding box center [208, 123] width 41 height 5
click at [109, 115] on input "c. Contrôle de qualité" at bounding box center [109, 113] width 0 height 4
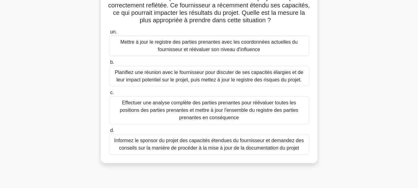
scroll to position [74, 0]
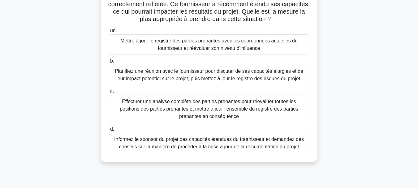
click at [191, 81] on font "Planifiez une réunion avec le fournisseur pour discuter de ses capacités élargi…" at bounding box center [209, 74] width 188 height 13
click at [109, 63] on input "b. Planifiez une réunion avec le fournisseur pour discuter de ses capacités éla…" at bounding box center [109, 61] width 0 height 4
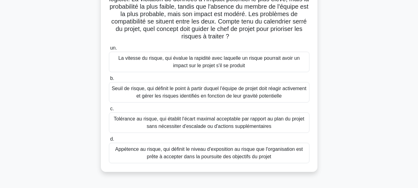
scroll to position [71, 0]
drag, startPoint x: 243, startPoint y: 96, endPoint x: 247, endPoint y: 92, distance: 5.7
click at [247, 92] on font "Seuil de risque, qui définit le point à partir duquel l'équipe de projet doit r…" at bounding box center [209, 92] width 195 height 13
click at [273, 95] on font "Seuil de risque, qui définit le point à partir duquel l'équipe de projet doit r…" at bounding box center [209, 92] width 195 height 13
click at [109, 81] on input "b. Seuil de risque, qui définit le point à partir duquel l'équipe de projet doi…" at bounding box center [109, 79] width 0 height 4
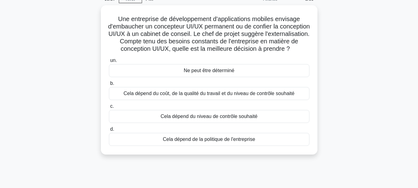
scroll to position [31, 0]
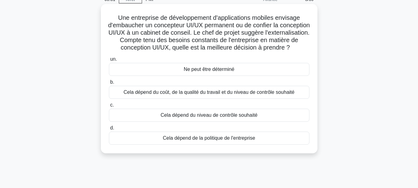
click at [225, 95] on font "Cela dépend du coût, de la qualité du travail et du niveau de contrôle souhaité" at bounding box center [208, 91] width 171 height 5
click at [109, 84] on input "b. Cela dépend du coût, de la qualité du travail et du niveau de contrôle souha…" at bounding box center [109, 82] width 0 height 4
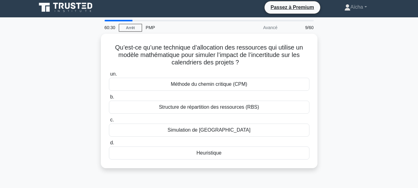
scroll to position [0, 0]
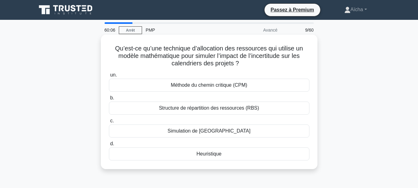
click at [240, 132] on div "Simulation de Monte Carlo" at bounding box center [209, 130] width 200 height 13
click at [109, 123] on input "c. Simulation de Monte Carlo" at bounding box center [109, 121] width 0 height 4
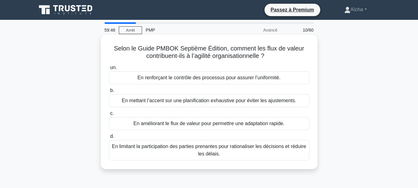
click at [226, 123] on font "En améliorant le flux de valeur pour permettre une adaptation rapide." at bounding box center [208, 123] width 151 height 5
click at [109, 115] on input "c. En améliorant le flux de valeur pour permettre une adaptation rapide." at bounding box center [109, 113] width 0 height 4
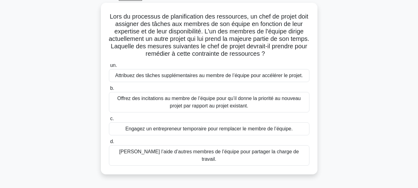
scroll to position [34, 0]
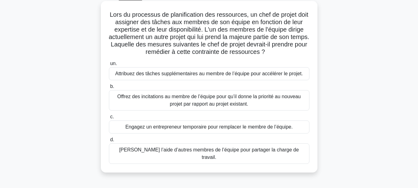
click at [222, 152] on font "Demandez l’aide d’autres membres de l’équipe pour partager la charge de travail." at bounding box center [209, 153] width 180 height 13
click at [109, 142] on input "d. Demandez l’aide d’autres membres de l’équipe pour partager la charge de trav…" at bounding box center [109, 140] width 0 height 4
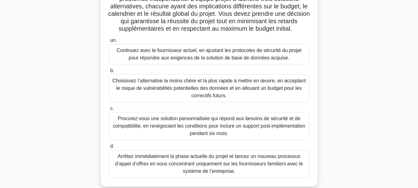
scroll to position [146, 0]
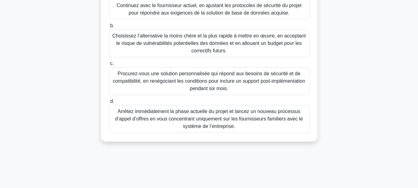
click at [232, 130] on font "Arrêtez immédiatement la phase actuelle du projet et lancez un nouveau processu…" at bounding box center [209, 119] width 195 height 22
click at [109, 103] on input "d. Arrêtez immédiatement la phase actuelle du projet et lancez un nouveau proce…" at bounding box center [109, 101] width 0 height 4
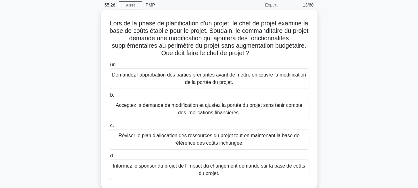
scroll to position [28, 0]
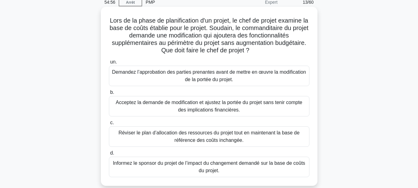
click at [260, 76] on font "Demandez l’approbation des parties prenantes avant de mettre en œuvre la modifi…" at bounding box center [209, 75] width 195 height 15
click at [109, 64] on input "un. Demandez l’approbation des parties prenantes avant de mettre en œuvre la mo…" at bounding box center [109, 62] width 0 height 4
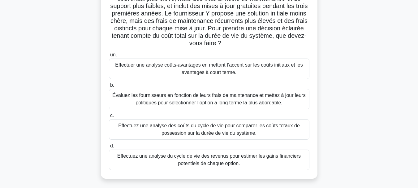
scroll to position [72, 0]
click at [263, 131] on font "Effectuez une analyse des coûts du cycle de vie pour comparer les coûts totaux …" at bounding box center [209, 129] width 195 height 15
click at [109, 117] on input "c. Effectuez une analyse des coûts du cycle de vie pour comparer les coûts tota…" at bounding box center [109, 115] width 0 height 4
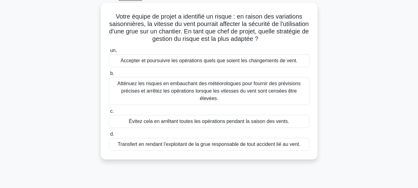
scroll to position [34, 0]
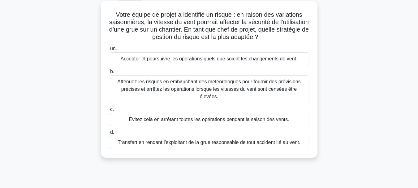
click at [216, 117] on font "Évitez cela en arrêtant toutes les opérations pendant la saison des vents." at bounding box center [209, 119] width 161 height 5
click at [109, 111] on input "c. Évitez cela en arrêtant toutes les opérations pendant la saison des vents." at bounding box center [109, 109] width 0 height 4
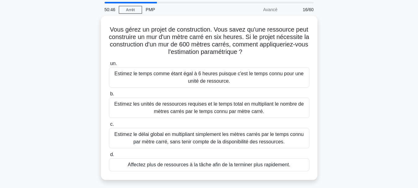
scroll to position [21, 0]
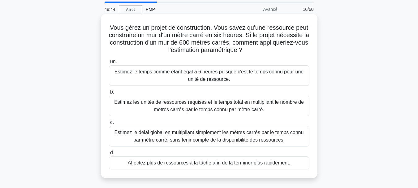
click at [196, 137] on font "Estimez le délai global en multipliant simplement les mètres carrés par le temp…" at bounding box center [208, 136] width 189 height 13
click at [109, 124] on input "c. Estimez le délai global en multipliant simplement les mètres carrés par le t…" at bounding box center [109, 122] width 0 height 4
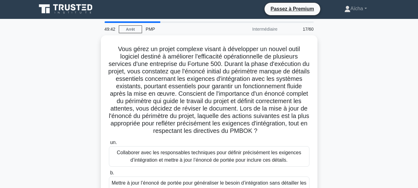
scroll to position [0, 0]
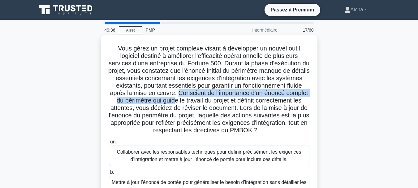
drag, startPoint x: 258, startPoint y: 93, endPoint x: 268, endPoint y: 103, distance: 14.7
click at [268, 103] on font "Vous gérez un projet complexe visant à développer un nouvel outil logiciel dest…" at bounding box center [208, 89] width 201 height 88
click at [269, 103] on font "Vous gérez un projet complexe visant à développer un nouvel outil logiciel dest…" at bounding box center [208, 89] width 201 height 88
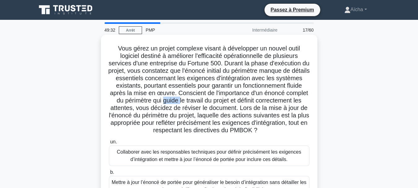
click at [269, 103] on font "Vous gérez un projet complexe visant à développer un nouvel outil logiciel dest…" at bounding box center [208, 89] width 201 height 88
click at [257, 93] on font "Vous gérez un projet complexe visant à développer un nouvel outil logiciel dest…" at bounding box center [208, 89] width 201 height 88
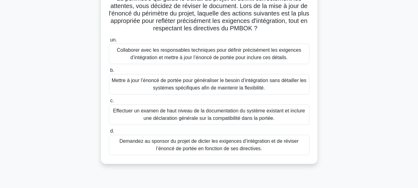
scroll to position [106, 0]
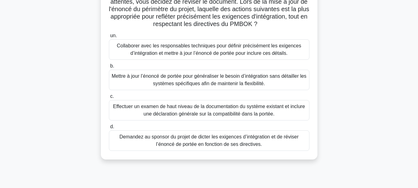
click at [300, 57] on font "Collaborer avec les responsables techniques pour définir précisément les exigen…" at bounding box center [209, 49] width 195 height 15
click at [109, 38] on input "un. Collaborer avec les responsables techniques pour définir précisément les ex…" at bounding box center [109, 36] width 0 height 4
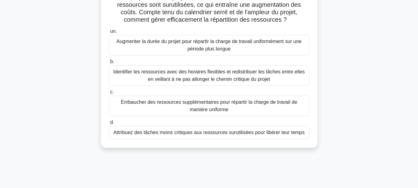
scroll to position [53, 0]
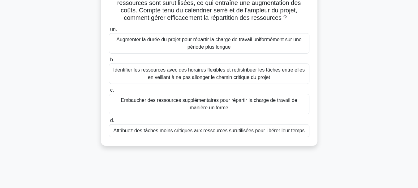
click at [248, 74] on font "Identifier les ressources avec des horaires flexibles et redistribuer les tâche…" at bounding box center [209, 73] width 192 height 13
click at [109, 62] on input "b. Identifier les ressources avec des horaires flexibles et redistribuer les tâ…" at bounding box center [109, 60] width 0 height 4
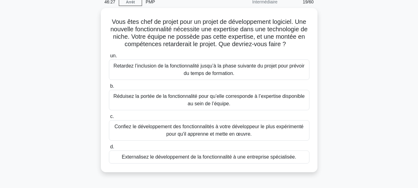
scroll to position [28, 0]
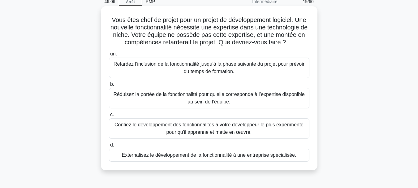
click at [211, 155] on font "Externalisez le développement de la fonctionnalité à une entreprise spécialisée." at bounding box center [209, 154] width 175 height 5
click at [109, 147] on input "d. Externalisez le développement de la fonctionnalité à une entreprise spéciali…" at bounding box center [109, 145] width 0 height 4
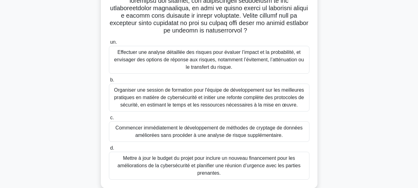
scroll to position [149, 0]
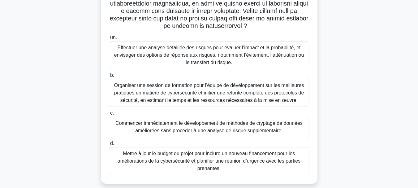
click at [224, 47] on font "Effectuer une analyse détaillée des risques pour évaluer l’impact et la probabi…" at bounding box center [209, 55] width 190 height 20
click at [109, 40] on input "un. Effectuer une analyse détaillée des risques pour évaluer l’impact et la pro…" at bounding box center [109, 38] width 0 height 4
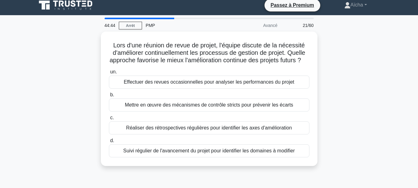
scroll to position [0, 0]
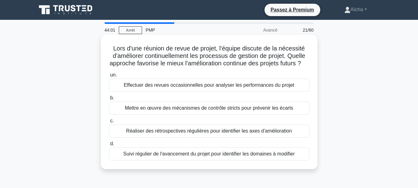
click at [196, 88] on font "Effectuer des revues occasionnelles pour analyser les performances du projet" at bounding box center [209, 84] width 170 height 5
click at [109, 77] on input "un. Effectuer des revues occasionnelles pour analyser les performances du projet" at bounding box center [109, 75] width 0 height 4
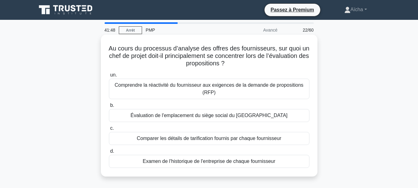
click at [172, 92] on font "Comprendre la réactivité du fournisseur aux exigences de la demande de proposit…" at bounding box center [209, 88] width 195 height 15
click at [109, 77] on input "un. Comprendre la réactivité du fournisseur aux exigences de la demande de prop…" at bounding box center [109, 75] width 0 height 4
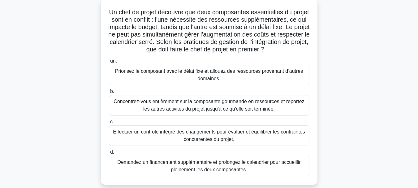
scroll to position [38, 0]
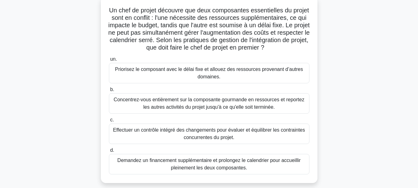
click at [265, 133] on font "Effectuer un contrôle intégré des changements pour évaluer et équilibrer les co…" at bounding box center [209, 133] width 192 height 13
click at [109, 122] on input "c. Effectuer un contrôle intégré des changements pour évaluer et équilibrer les…" at bounding box center [109, 120] width 0 height 4
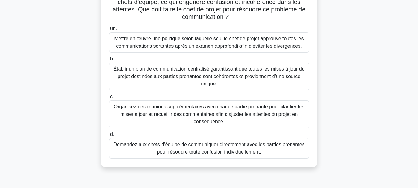
scroll to position [71, 0]
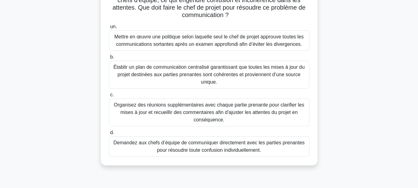
click at [243, 76] on font "Établir un plan de communication centralisé garantissant que toutes les mises à…" at bounding box center [208, 74] width 191 height 20
click at [109, 59] on input "b. Établir un plan de communication centralisé garantissant que toutes les mise…" at bounding box center [109, 57] width 0 height 4
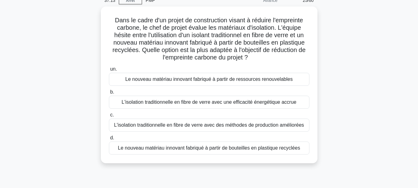
scroll to position [30, 0]
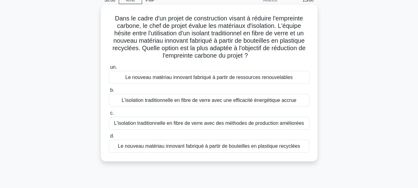
click at [255, 146] on font "Le nouveau matériau innovant fabriqué à partir de bouteilles en plastique recyc…" at bounding box center [209, 145] width 182 height 5
click at [109, 138] on input "d. Le nouveau matériau innovant fabriqué à partir de bouteilles en plastique re…" at bounding box center [109, 136] width 0 height 4
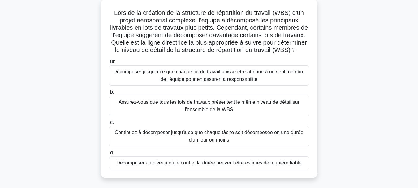
scroll to position [36, 0]
click at [228, 164] on font "Décomposer au niveau où le coût et la durée peuvent être estimés de manière fia…" at bounding box center [208, 162] width 185 height 5
click at [109, 154] on input "d. Décomposer au niveau où le coût et la durée peuvent être estimés de manière …" at bounding box center [109, 152] width 0 height 4
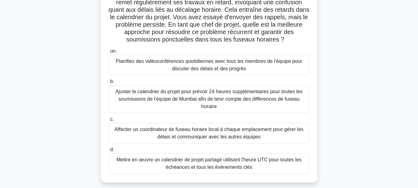
scroll to position [61, 0]
click at [204, 136] on font "Affecter un coordinateur de fuseau horaire local à chaque emplacement pour gére…" at bounding box center [208, 132] width 189 height 13
click at [109, 121] on input "c. Affecter un coordinateur de fuseau horaire local à chaque emplacement pour g…" at bounding box center [109, 119] width 0 height 4
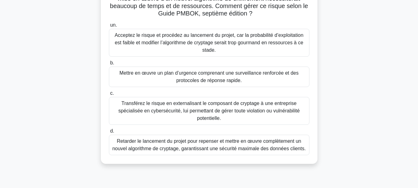
scroll to position [94, 0]
click at [201, 111] on font "Transférez le risque en externalisant le composant de cryptage à une entreprise…" at bounding box center [208, 111] width 181 height 20
click at [109, 95] on input "c. Transférez le risque en externalisant le composant de cryptage à une entrepr…" at bounding box center [109, 93] width 0 height 4
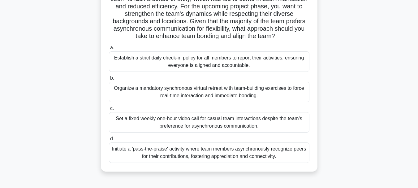
scroll to position [66, 0]
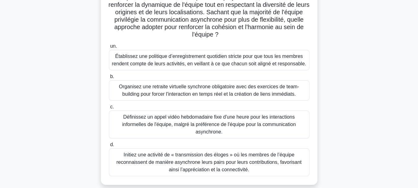
click at [205, 166] on font "Initiez une activité de « transmission des éloges » où les membres de l’équipe …" at bounding box center [209, 162] width 195 height 22
click at [109, 147] on input "d. Initiez une activité de « transmission des éloges » où les membres de l’équi…" at bounding box center [109, 145] width 0 height 4
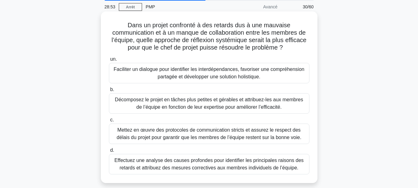
scroll to position [24, 0]
click at [232, 75] on font "Faciliter un dialogue pour identifier les interdépendances, favoriser une compr…" at bounding box center [209, 72] width 191 height 13
click at [109, 61] on input "un. Faciliter un dialogue pour identifier les interdépendances, favoriser une c…" at bounding box center [109, 59] width 0 height 4
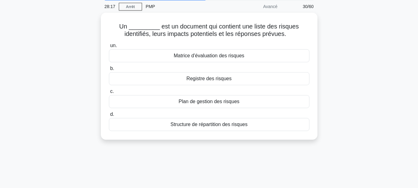
scroll to position [0, 0]
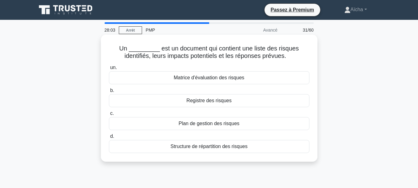
click at [209, 101] on font "Registre des risques" at bounding box center [209, 100] width 45 height 5
click at [109, 93] on input "b. Registre des risques" at bounding box center [109, 90] width 0 height 4
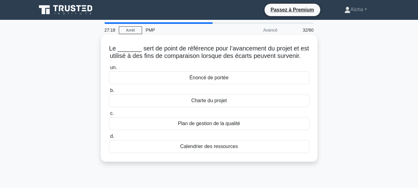
click at [211, 80] on font "Énoncé de portée" at bounding box center [208, 77] width 39 height 5
click at [109, 70] on input "un. Énoncé de portée" at bounding box center [109, 68] width 0 height 4
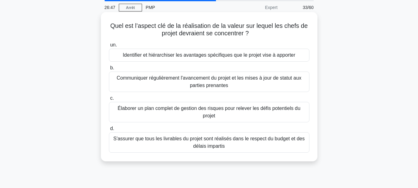
scroll to position [23, 0]
click at [240, 143] on font "S'assurer que tous les livrables du projet sont réalisés dans le respect du bud…" at bounding box center [209, 142] width 195 height 15
click at [109, 130] on input "d. S'assurer que tous les livrables du projet sont réalisés dans le respect du …" at bounding box center [109, 128] width 0 height 4
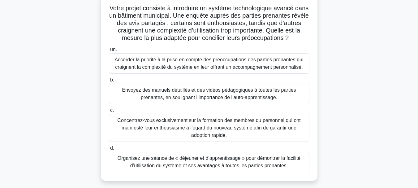
scroll to position [42, 0]
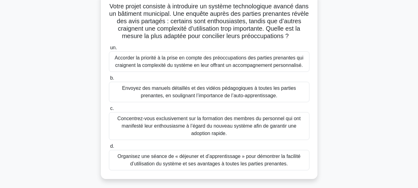
click at [237, 161] on font "Organisez une séance de « déjeuner et d’apprentissage » pour démontrer la facil…" at bounding box center [209, 159] width 183 height 13
click at [109, 148] on input "d. Organisez une séance de « déjeuner et d’apprentissage » pour démontrer la fa…" at bounding box center [109, 146] width 0 height 4
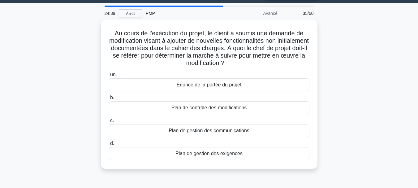
scroll to position [16, 0]
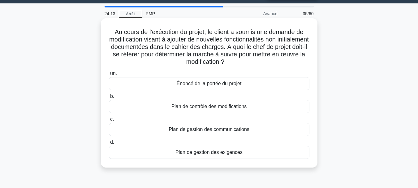
click at [223, 108] on font "Plan de contrôle des modifications" at bounding box center [208, 106] width 75 height 5
click at [109, 98] on input "b. Plan de contrôle des modifications" at bounding box center [109, 96] width 0 height 4
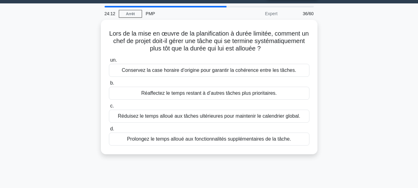
scroll to position [0, 0]
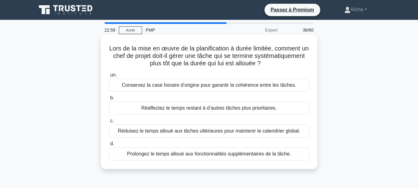
click at [233, 109] on font "Réaffectez le temps restant à d’autres tâches plus prioritaires." at bounding box center [209, 107] width 136 height 5
click at [109, 100] on input "b. Réaffectez le temps restant à d’autres tâches plus prioritaires." at bounding box center [109, 98] width 0 height 4
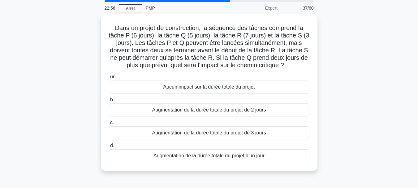
scroll to position [22, 0]
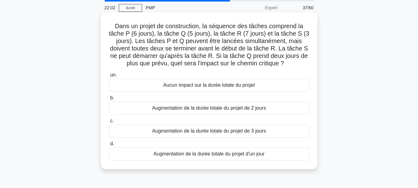
click at [216, 156] on font "Augmentation de la durée totale du projet d'un jour" at bounding box center [208, 153] width 111 height 5
click at [109, 146] on input "d. Augmentation de la durée totale du projet d'un jour" at bounding box center [109, 144] width 0 height 4
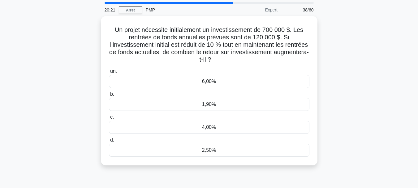
scroll to position [20, 0]
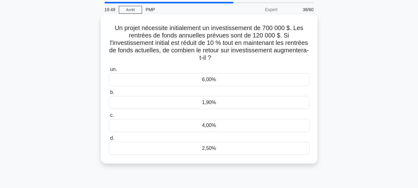
click at [209, 104] on font "1,90%" at bounding box center [209, 102] width 14 height 5
click at [109, 94] on input "b. 1,90%" at bounding box center [109, 92] width 0 height 4
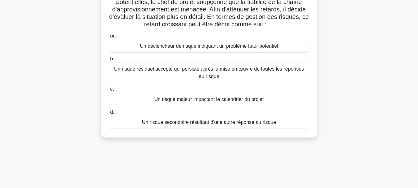
scroll to position [69, 0]
click at [220, 45] on font "Un déclencheur de risque indiquant un problème futur potentiel" at bounding box center [209, 45] width 138 height 5
click at [109, 37] on input "un. Un déclencheur de risque indiquant un problème futur potentiel" at bounding box center [109, 35] width 0 height 4
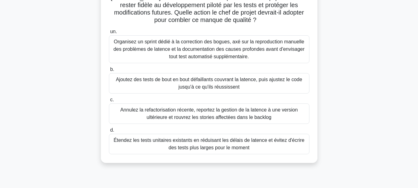
scroll to position [77, 0]
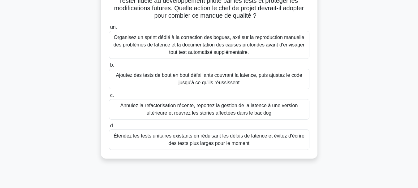
click at [243, 76] on font "Ajoutez des tests de bout en bout défaillants couvrant la latence, puis ajustez…" at bounding box center [209, 78] width 186 height 13
click at [109, 67] on input "b. Ajoutez des tests de bout en bout défaillants couvrant la latence, puis ajus…" at bounding box center [109, 65] width 0 height 4
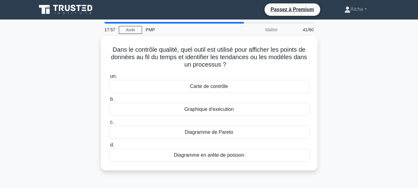
scroll to position [0, 0]
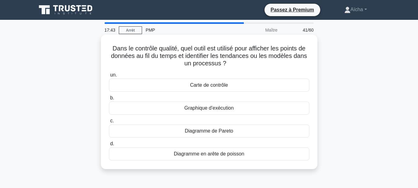
click at [224, 87] on font "Carte de contrôle" at bounding box center [209, 84] width 38 height 5
click at [109, 77] on input "un. Carte de contrôle" at bounding box center [109, 75] width 0 height 4
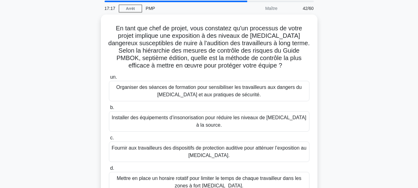
scroll to position [32, 0]
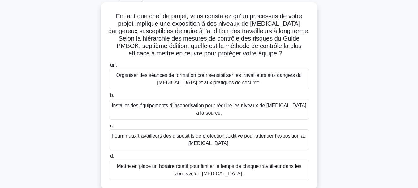
click at [198, 133] on font "Fournir aux travailleurs des dispositifs de protection auditive pour atténuer l…" at bounding box center [209, 139] width 195 height 15
click at [109, 128] on input "c. Fournir aux travailleurs des dispositifs de protection auditive pour atténue…" at bounding box center [109, 126] width 0 height 4
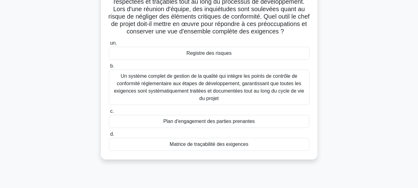
scroll to position [62, 0]
click at [204, 146] on font "Matrice de traçabilité des exigences" at bounding box center [209, 143] width 79 height 5
click at [109, 136] on input "d. Matrice de traçabilité des exigences" at bounding box center [109, 134] width 0 height 4
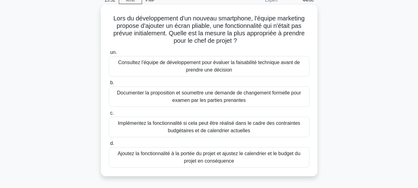
scroll to position [30, 0]
click at [251, 66] on font "Consultez l'équipe de développement pour évaluer la faisabilité technique avant…" at bounding box center [209, 65] width 195 height 15
click at [109, 54] on input "un. Consultez l'équipe de développement pour évaluer la faisabilité technique a…" at bounding box center [109, 52] width 0 height 4
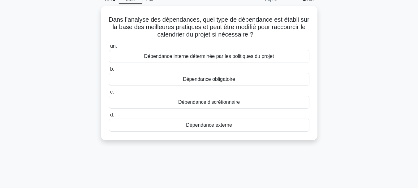
scroll to position [0, 0]
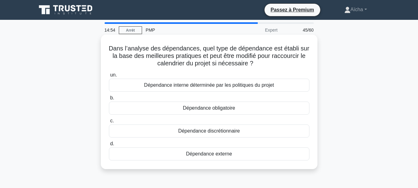
click at [183, 54] on font "Dans l’analyse des dépendances, quel type de dépendance est établi sur la base …" at bounding box center [209, 56] width 200 height 22
click at [208, 132] on font "Dépendance discrétionnaire" at bounding box center [209, 130] width 62 height 5
click at [109, 123] on input "c. Dépendance discrétionnaire" at bounding box center [109, 121] width 0 height 4
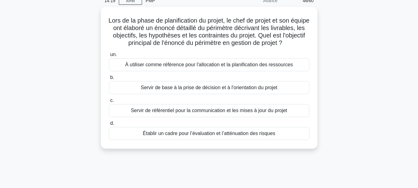
scroll to position [30, 0]
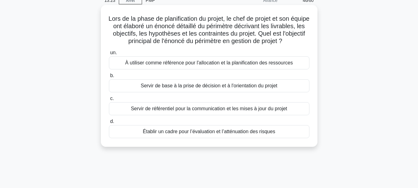
click at [205, 111] on font "Servir de référentiel pour la communication et les mises à jour du projet" at bounding box center [209, 108] width 156 height 5
click at [109, 101] on input "c. Servir de référentiel pour la communication et les mises à jour du projet" at bounding box center [109, 99] width 0 height 4
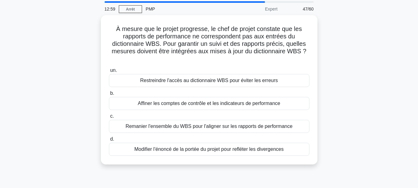
scroll to position [21, 0]
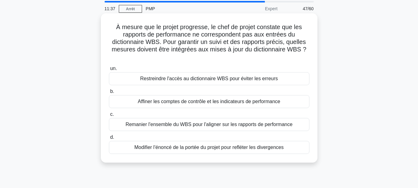
click at [174, 123] on font "Remanier l'ensemble du WBS pour l'aligner sur les rapports de performance" at bounding box center [209, 124] width 167 height 5
click at [109, 116] on input "c. Remanier l'ensemble du WBS pour l'aligner sur les rapports de performance" at bounding box center [109, 114] width 0 height 4
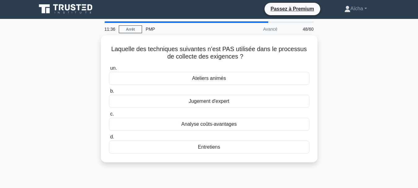
scroll to position [0, 0]
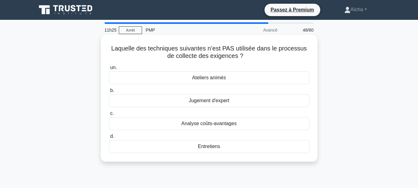
click at [219, 123] on font "Analyse coûts-avantages" at bounding box center [208, 123] width 55 height 5
click at [109, 115] on input "c. Analyse coûts-avantages" at bounding box center [109, 113] width 0 height 4
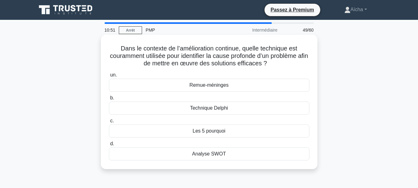
click at [209, 132] on font "Les 5 pourquoi" at bounding box center [209, 130] width 33 height 5
click at [109, 123] on input "c. Les 5 pourquoi" at bounding box center [109, 121] width 0 height 4
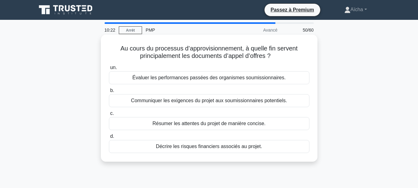
click at [210, 101] on font "Communiquer les exigences du projet aux soumissionnaires potentiels." at bounding box center [209, 100] width 156 height 5
click at [109, 93] on input "b. Communiquer les exigences du projet aux soumissionnaires potentiels." at bounding box center [109, 90] width 0 height 4
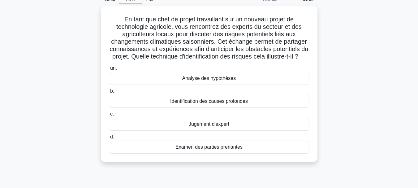
scroll to position [31, 0]
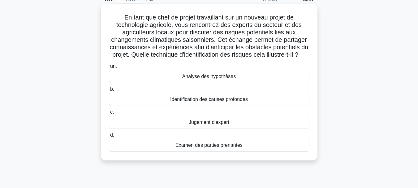
click at [217, 125] on font "Jugement d'expert" at bounding box center [209, 121] width 41 height 5
click at [109, 114] on input "c. Jugement d'expert" at bounding box center [109, 112] width 0 height 4
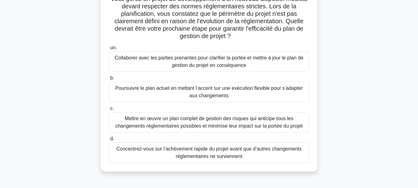
scroll to position [51, 0]
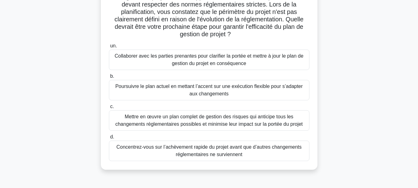
click at [206, 58] on font "Collaborer avec les parties prenantes pour clarifier la portée et mettre à jour…" at bounding box center [208, 59] width 189 height 13
click at [109, 48] on input "un. Collaborer avec les parties prenantes pour clarifier la portée et mettre à …" at bounding box center [109, 46] width 0 height 4
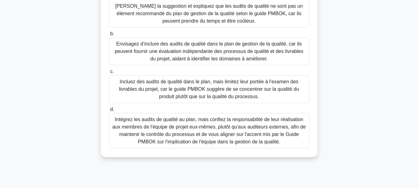
scroll to position [99, 0]
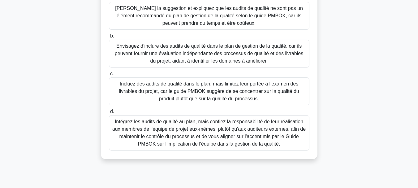
click at [220, 57] on font "Envisagez d’inclure des audits de qualité dans le plan de gestion de la qualité…" at bounding box center [209, 53] width 195 height 22
click at [109, 38] on input "b. Envisagez d’inclure des audits de qualité dans le plan de gestion de la qual…" at bounding box center [109, 36] width 0 height 4
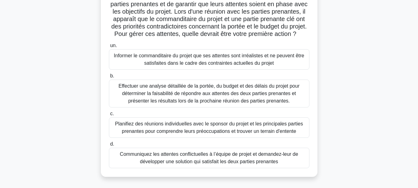
scroll to position [51, 0]
click at [189, 134] on font "Planifiez des réunions individuelles avec le sponsor du projet et les principal…" at bounding box center [209, 127] width 188 height 13
click at [109, 116] on input "c. Planifiez des réunions individuelles avec le sponsor du projet et les princi…" at bounding box center [109, 114] width 0 height 4
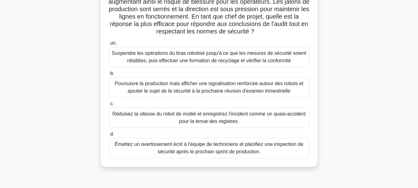
scroll to position [77, 0]
click at [197, 87] on font "Poursuivre la production mais afficher une signalisation renforcée autour des r…" at bounding box center [209, 86] width 189 height 13
click at [109, 75] on input "b. Poursuivre la production mais afficher une signalisation renforcée autour de…" at bounding box center [109, 73] width 0 height 4
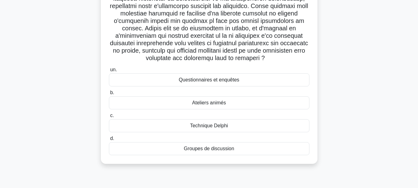
scroll to position [117, 0]
click at [203, 104] on font "Ateliers animés" at bounding box center [209, 102] width 34 height 5
click at [109, 94] on input "b. Ateliers animés" at bounding box center [109, 92] width 0 height 4
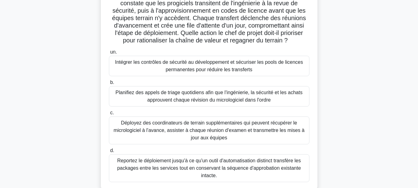
scroll to position [60, 0]
click at [218, 65] on font "Intégrer les contrôles de sécurité au développement et sécuriser les pools de l…" at bounding box center [209, 65] width 188 height 13
click at [109, 54] on input "un. Intégrer les contrôles de sécurité au développement et sécuriser les pools …" at bounding box center [109, 52] width 0 height 4
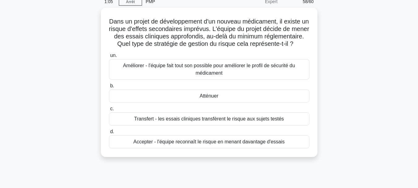
scroll to position [29, 0]
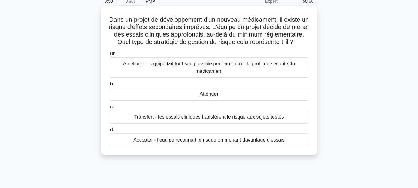
click at [202, 74] on font "Améliorer - l'équipe fait tout son possible pour améliorer le profil de sécurit…" at bounding box center [209, 67] width 172 height 13
click at [109, 56] on input "un. Améliorer - l'équipe fait tout son possible pour améliorer le profil de séc…" at bounding box center [109, 54] width 0 height 4
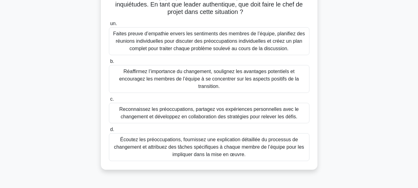
scroll to position [89, 0]
click at [205, 47] on font "Faites preuve d’empathie envers les sentiments des membres de l’équipe, planifi…" at bounding box center [209, 41] width 192 height 20
click at [109, 25] on input "un. Faites preuve d’empathie envers les sentiments des membres de l’équipe, pla…" at bounding box center [109, 23] width 0 height 4
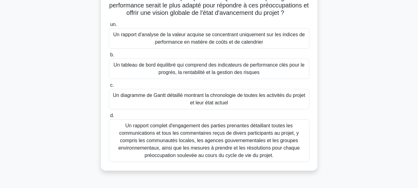
scroll to position [96, 0]
click at [192, 144] on font "Un rapport complet d'engagement des parties prenantes détaillant toutes les com…" at bounding box center [209, 139] width 195 height 37
click at [109, 117] on input "d. Un rapport complet d'engagement des parties prenantes détaillant toutes les …" at bounding box center [109, 115] width 0 height 4
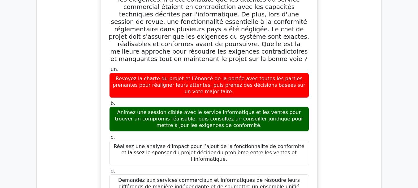
scroll to position [1047, 0]
